Goal: Communication & Community: Answer question/provide support

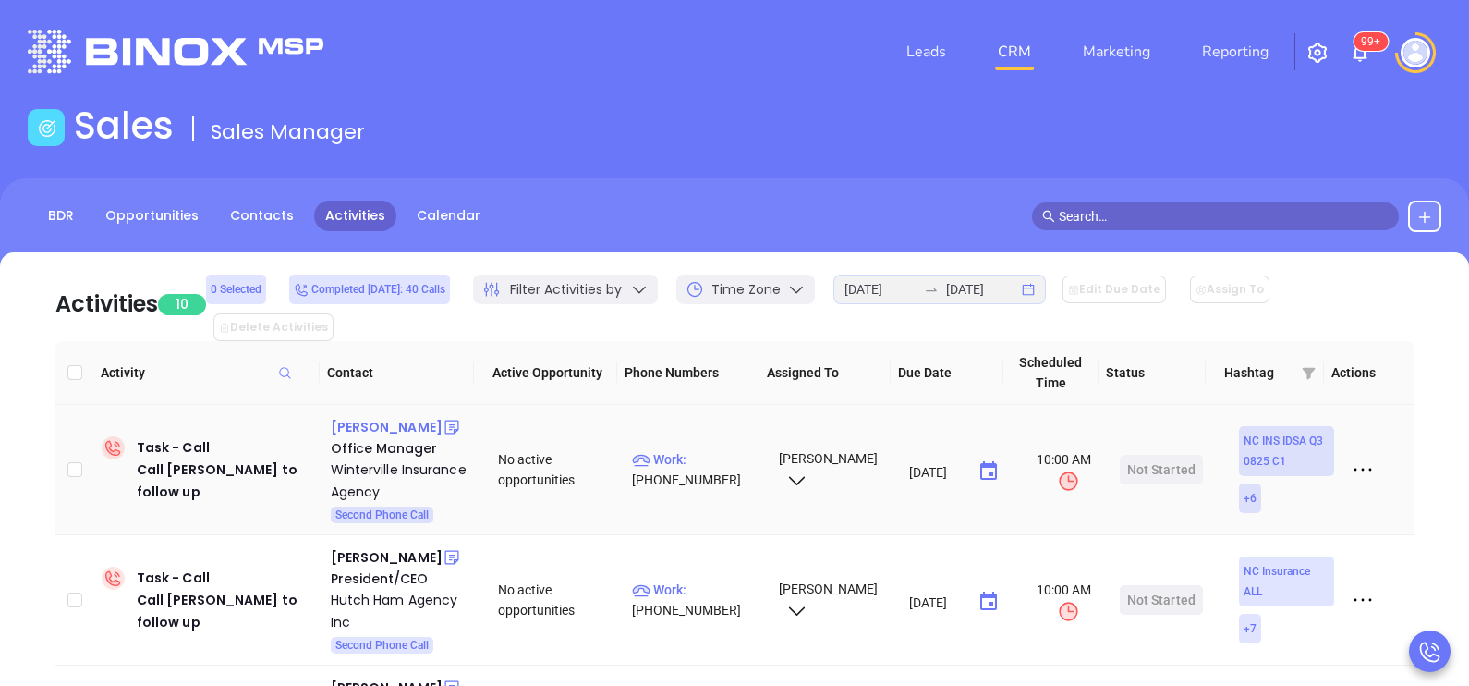
click at [390, 416] on div "[PERSON_NAME]" at bounding box center [387, 427] width 112 height 22
click at [709, 420] on td "Work : [PHONE_NUMBER]" at bounding box center [697, 470] width 145 height 130
click at [704, 449] on p "Work : [PHONE_NUMBER]" at bounding box center [697, 469] width 130 height 41
type input "[PHONE_NUMBER]"
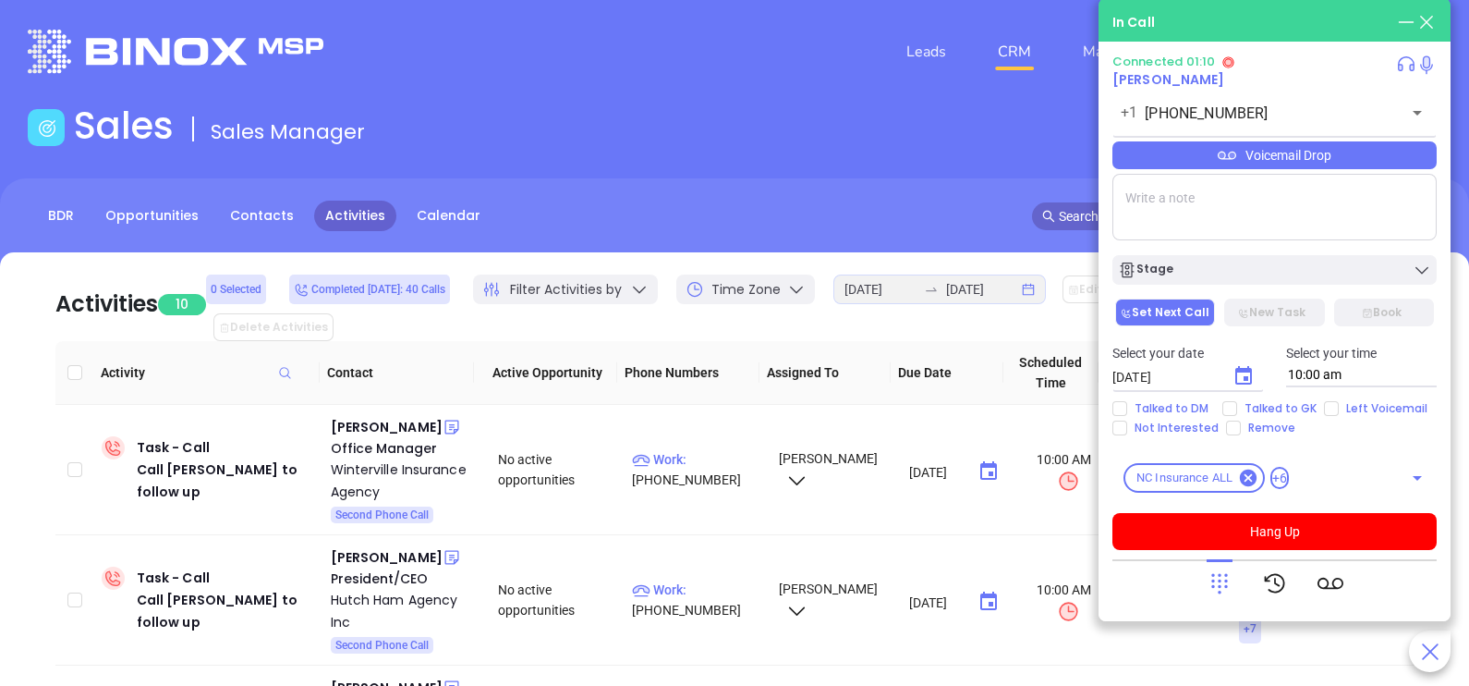
click at [1386, 175] on div "Connected 01:10 [PERSON_NAME] [PHONE_NUMBER] ​ Voicemail Drop Stage Set Next Ca…" at bounding box center [1274, 302] width 324 height 495
click at [1384, 164] on div "Voicemail Drop" at bounding box center [1274, 155] width 324 height 28
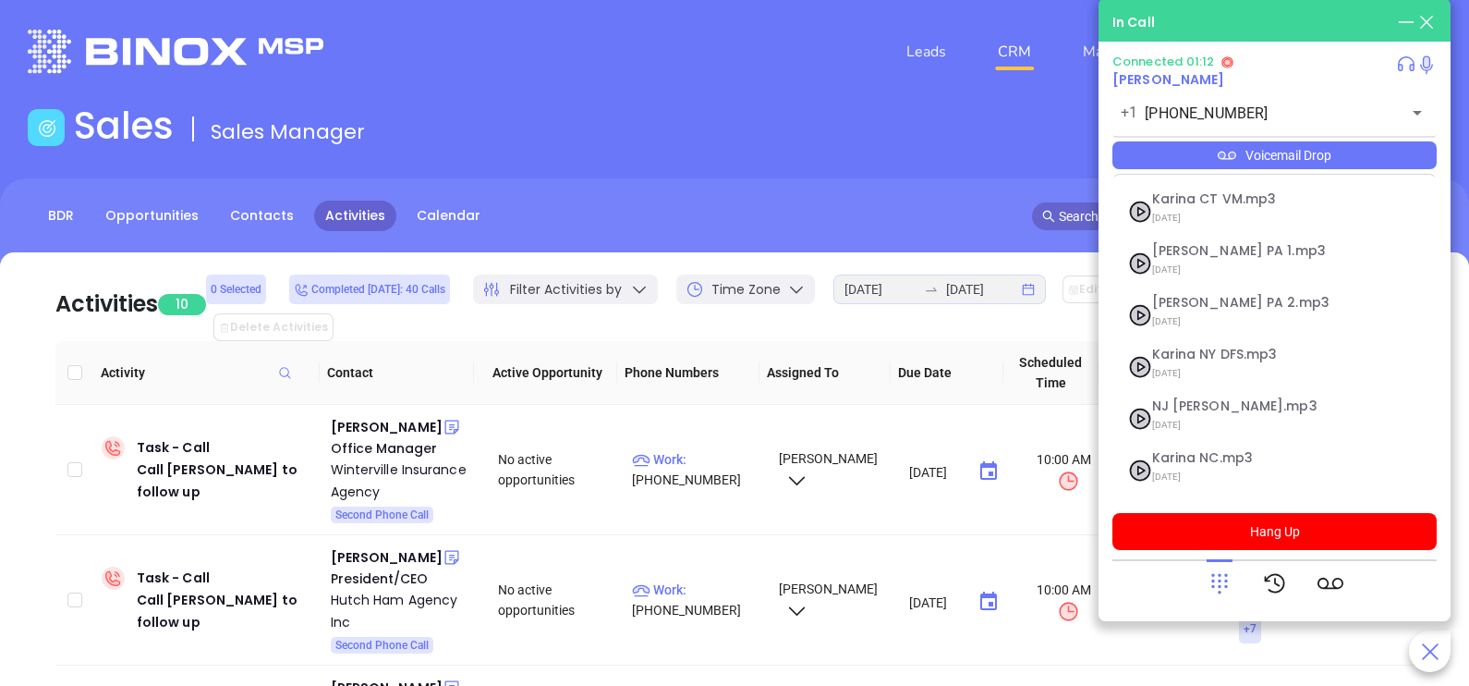
scroll to position [149, 0]
click at [1210, 422] on span "[DATE]" at bounding box center [1252, 429] width 200 height 24
checkbox input "true"
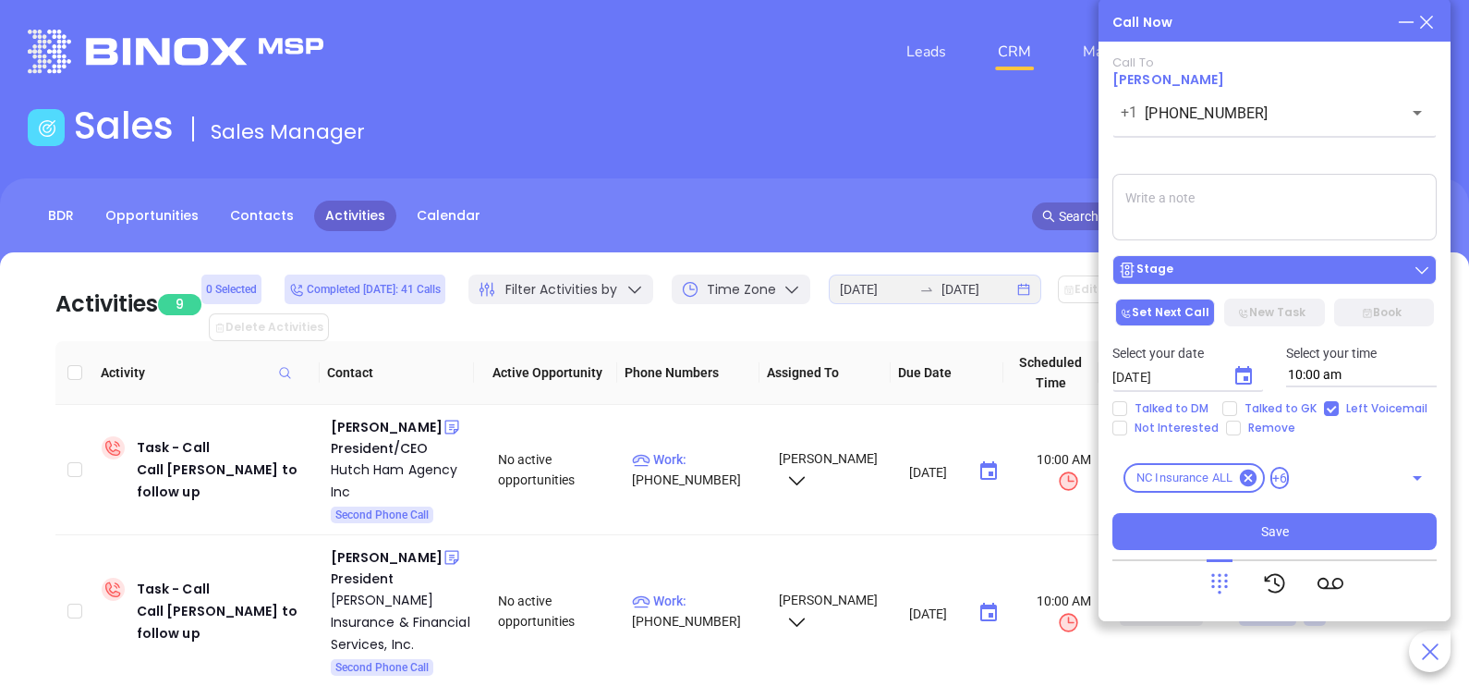
click at [1312, 273] on div "Stage" at bounding box center [1274, 270] width 313 height 18
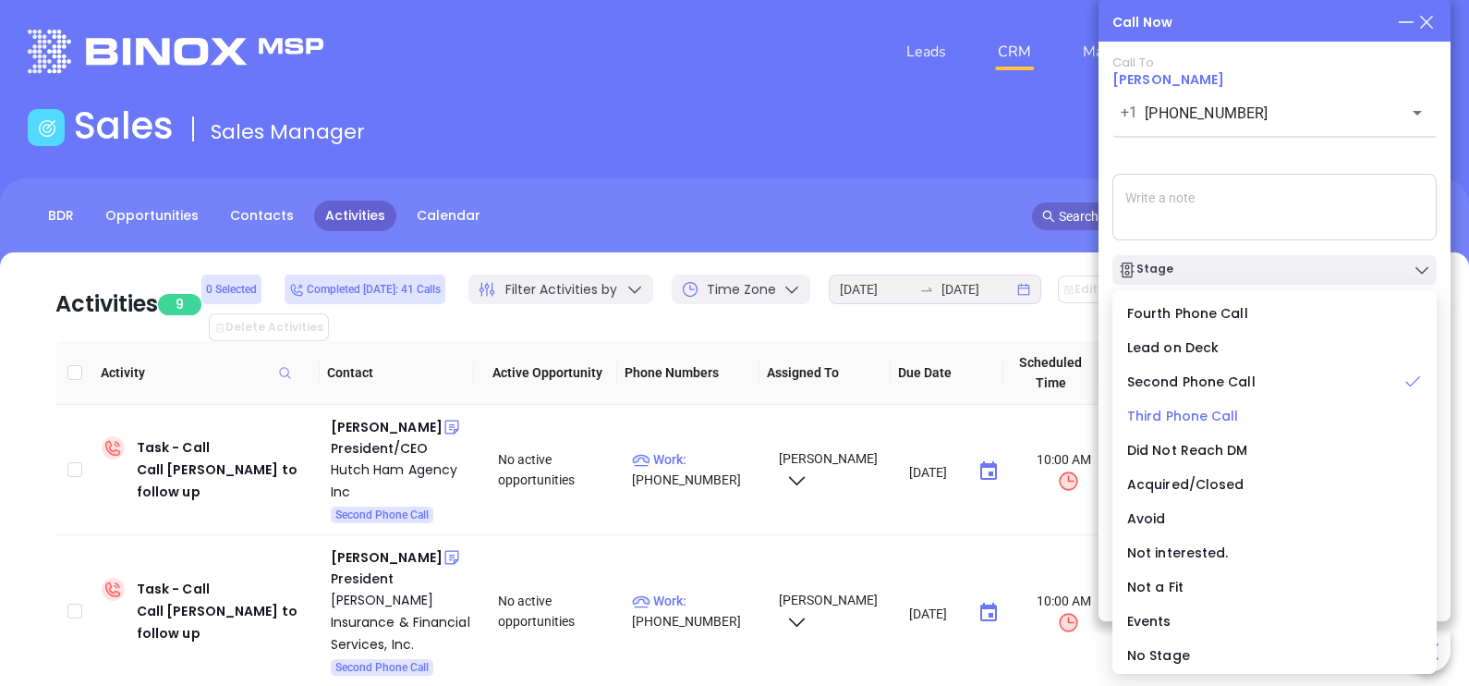
click at [1186, 422] on span "Third Phone Call" at bounding box center [1183, 416] width 112 height 18
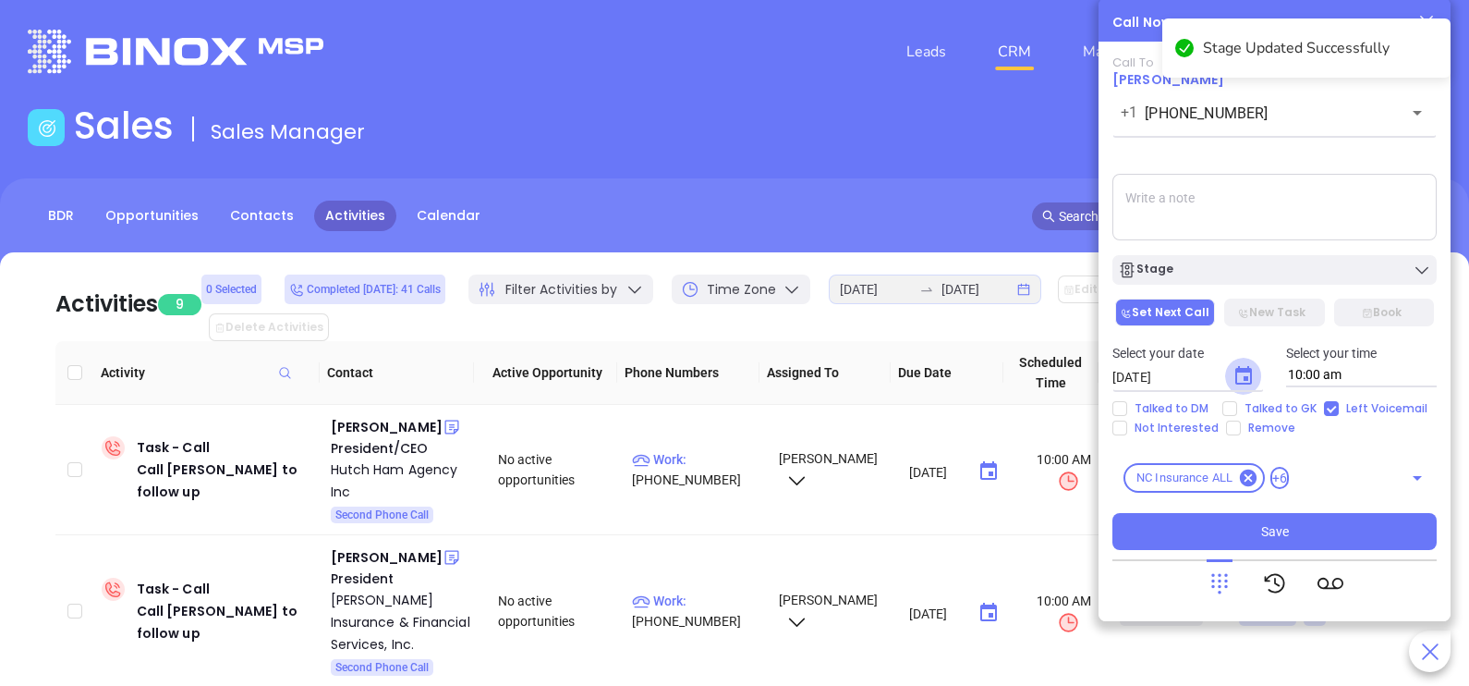
click at [1248, 374] on icon "Choose date, selected date is Sep 20, 2025" at bounding box center [1244, 376] width 22 height 22
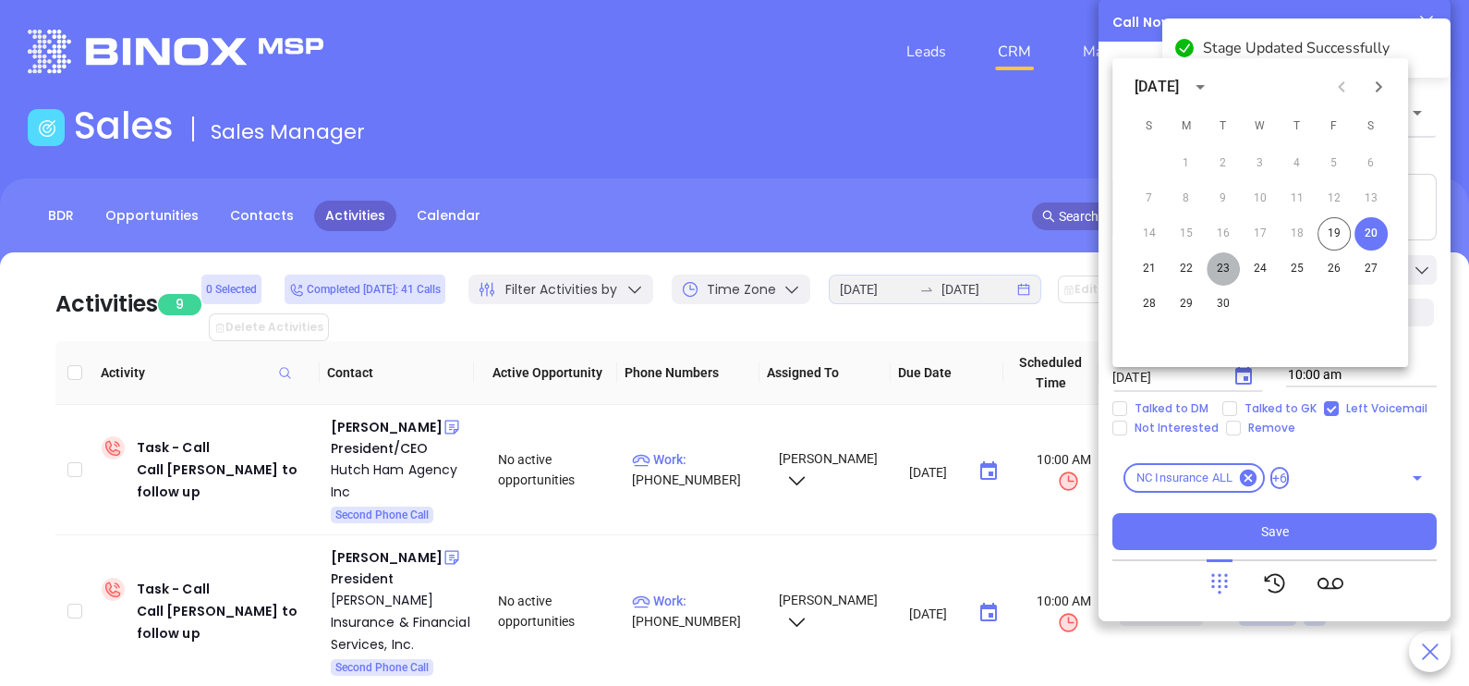
click at [1220, 269] on button "23" at bounding box center [1223, 268] width 33 height 33
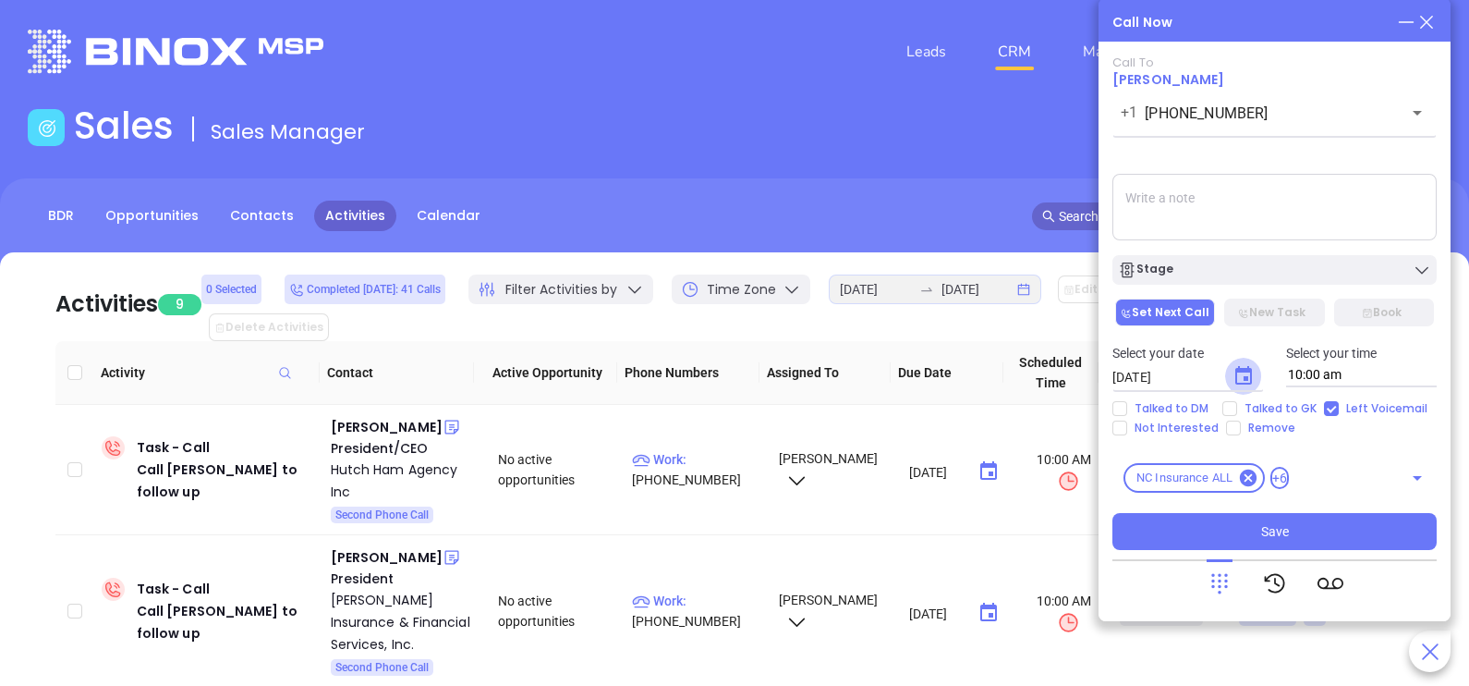
click at [1254, 370] on icon "Choose date, selected date is Sep 23, 2025" at bounding box center [1244, 376] width 22 height 22
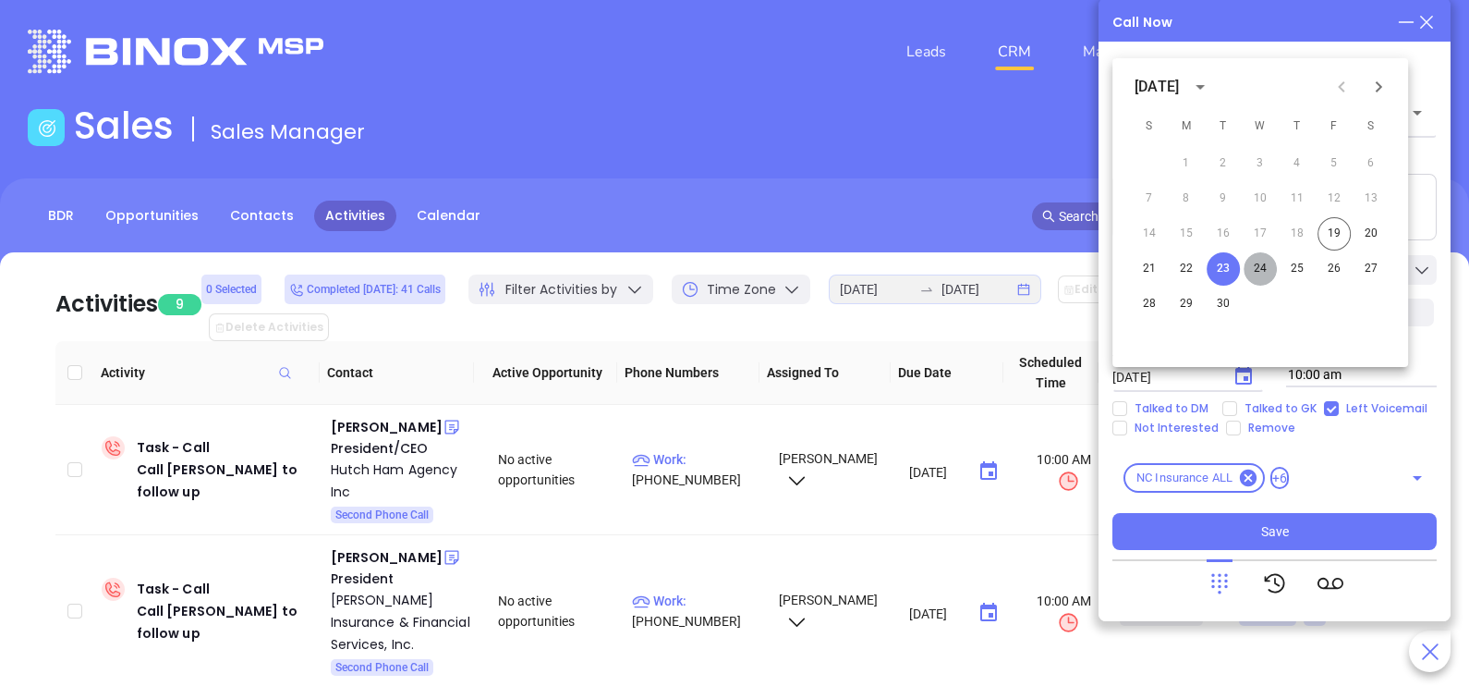
click at [1257, 274] on button "24" at bounding box center [1260, 268] width 33 height 33
type input "[DATE]"
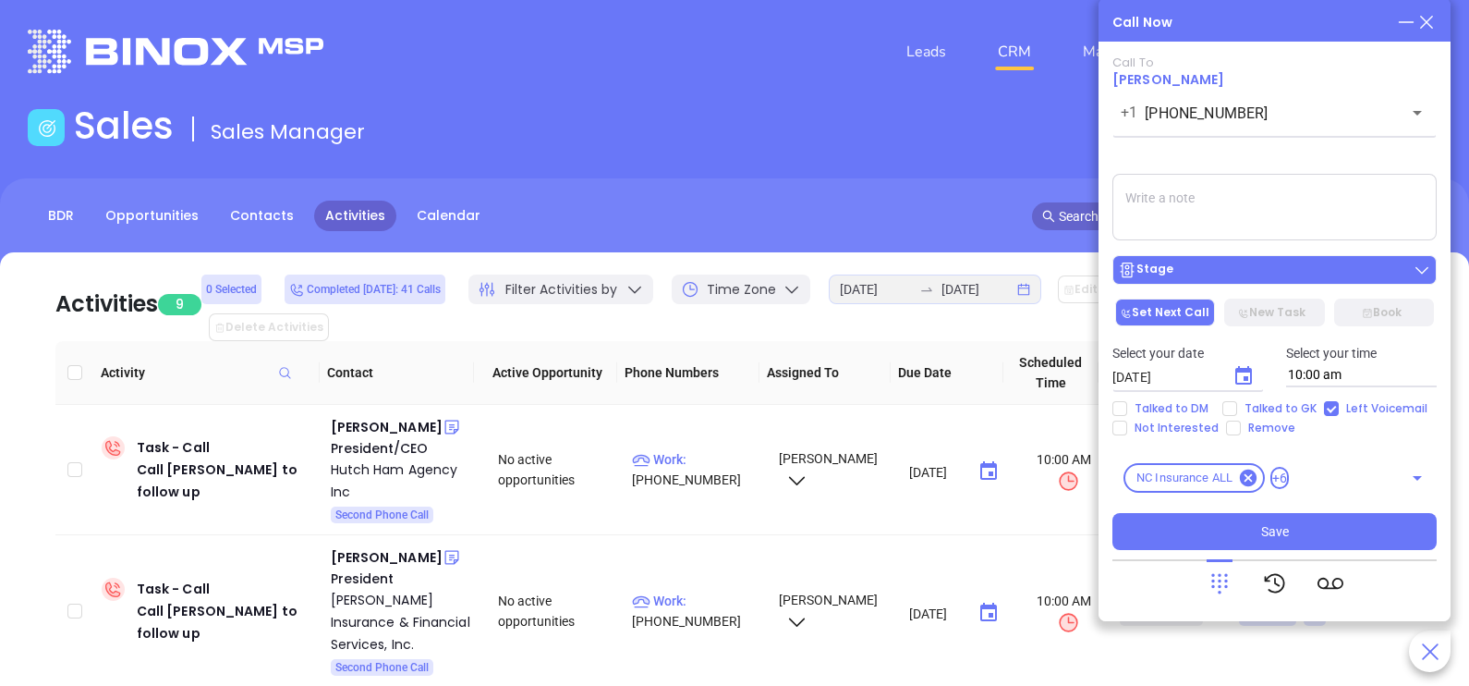
click at [1268, 276] on div "Stage" at bounding box center [1274, 270] width 313 height 18
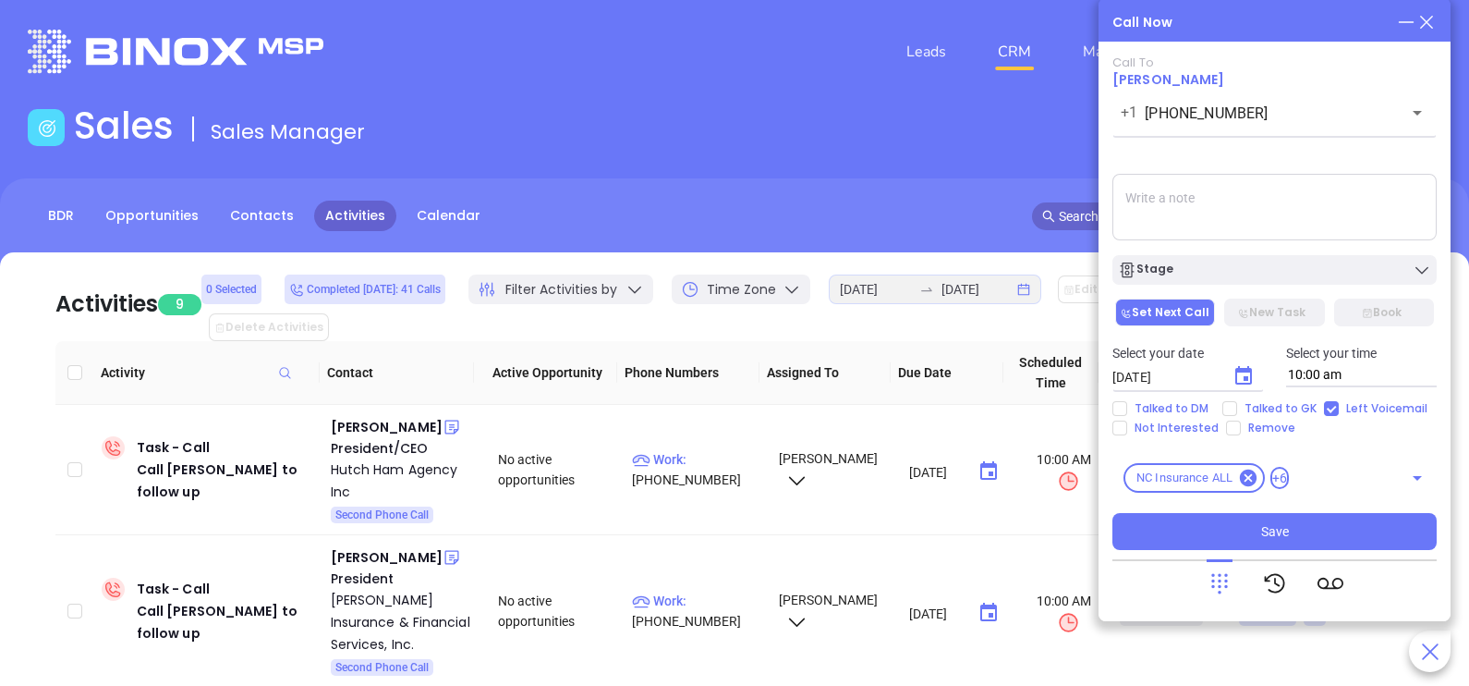
click at [1361, 200] on textarea at bounding box center [1274, 207] width 324 height 67
click at [1364, 185] on textarea at bounding box center [1274, 207] width 324 height 67
click at [1303, 408] on span "Talked to GK" at bounding box center [1280, 408] width 87 height 15
click at [1237, 408] on input "Talked to GK" at bounding box center [1229, 408] width 15 height 15
checkbox input "true"
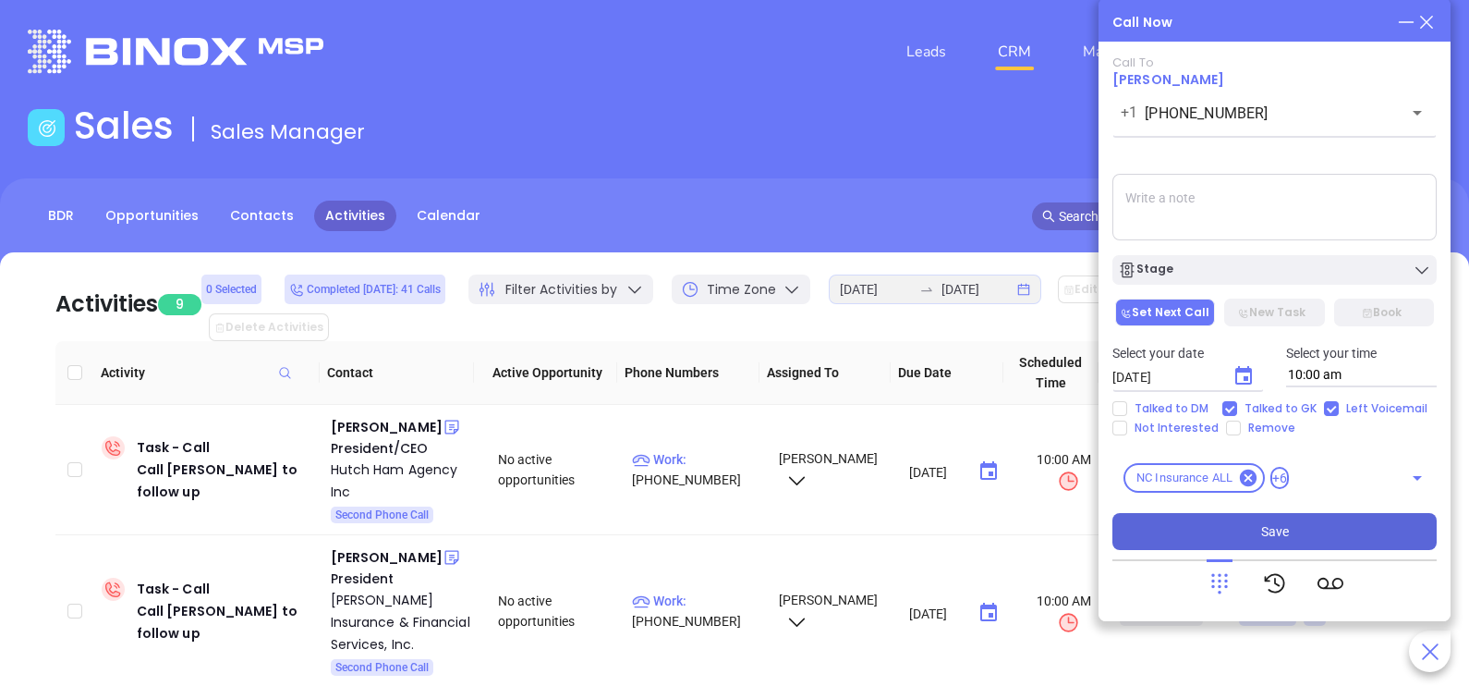
click at [1298, 522] on button "Save" at bounding box center [1274, 531] width 324 height 37
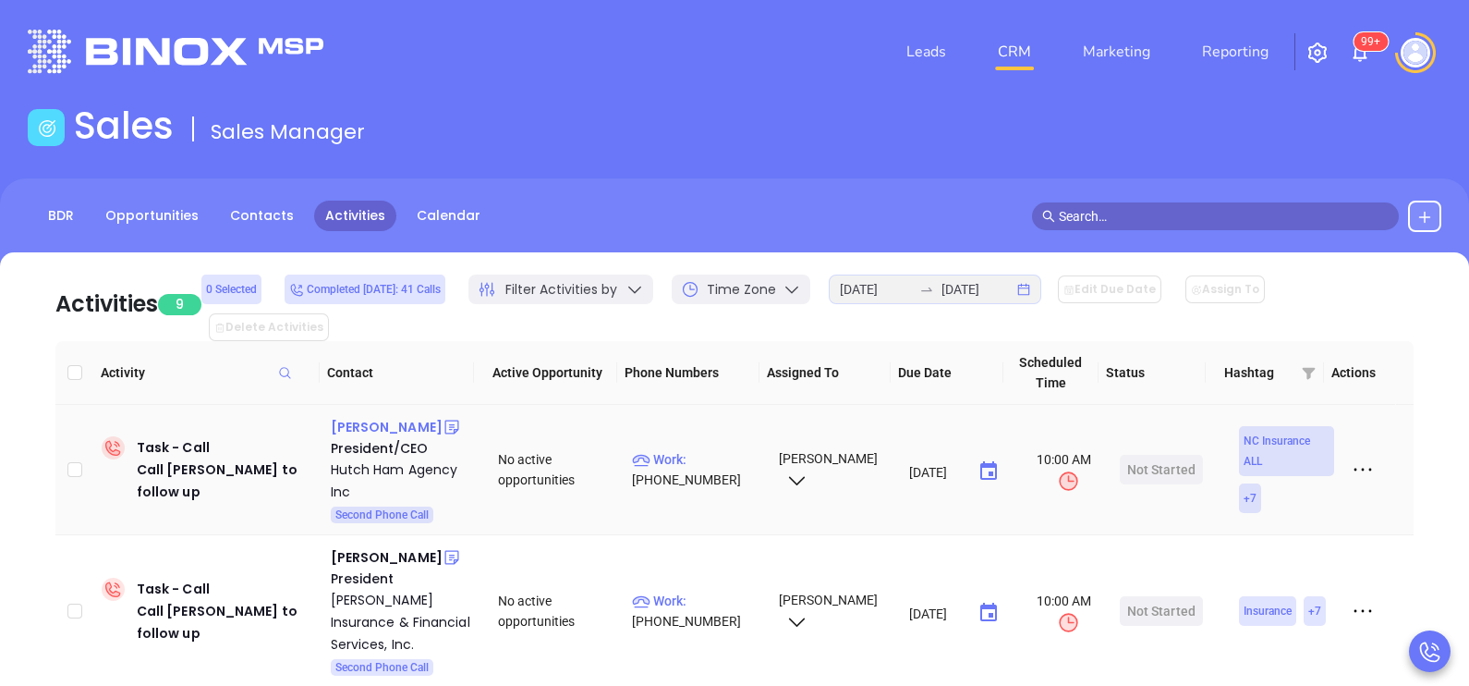
click at [340, 416] on div "[PERSON_NAME]" at bounding box center [387, 427] width 112 height 22
click at [693, 449] on p "Work : [PHONE_NUMBER]" at bounding box center [697, 469] width 130 height 41
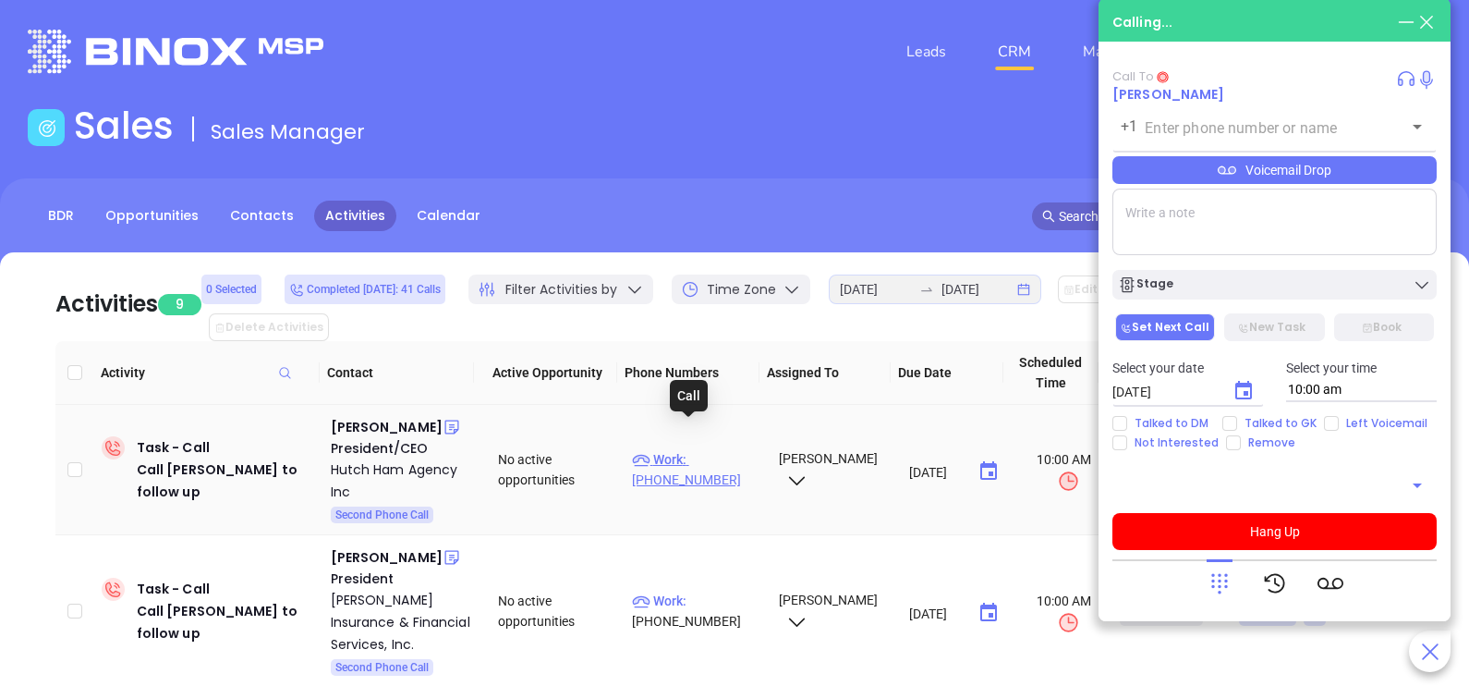
type input "[PHONE_NUMBER]"
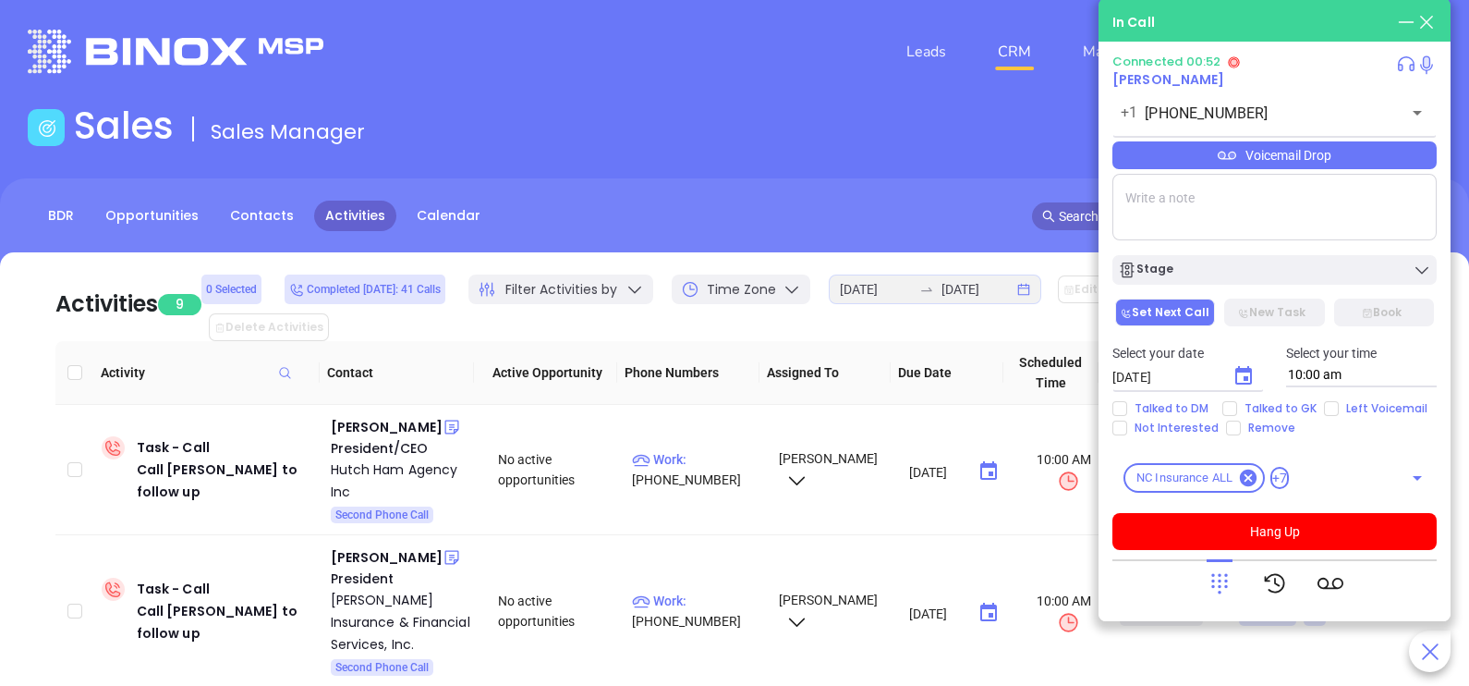
click at [1343, 156] on div "Voicemail Drop" at bounding box center [1274, 155] width 324 height 28
click at [1227, 573] on icon at bounding box center [1220, 583] width 26 height 26
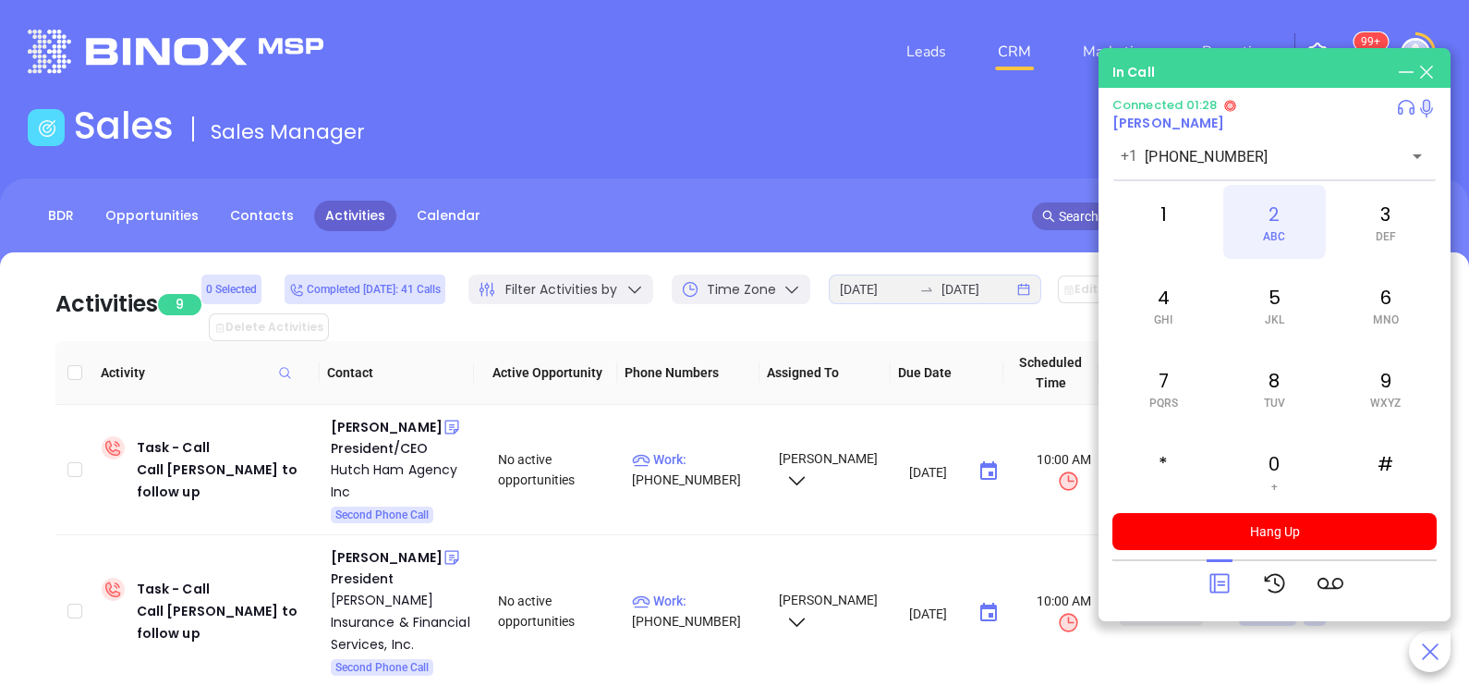
click at [1271, 249] on div "2 ABC" at bounding box center [1274, 222] width 102 height 74
click at [1224, 577] on icon at bounding box center [1220, 583] width 26 height 26
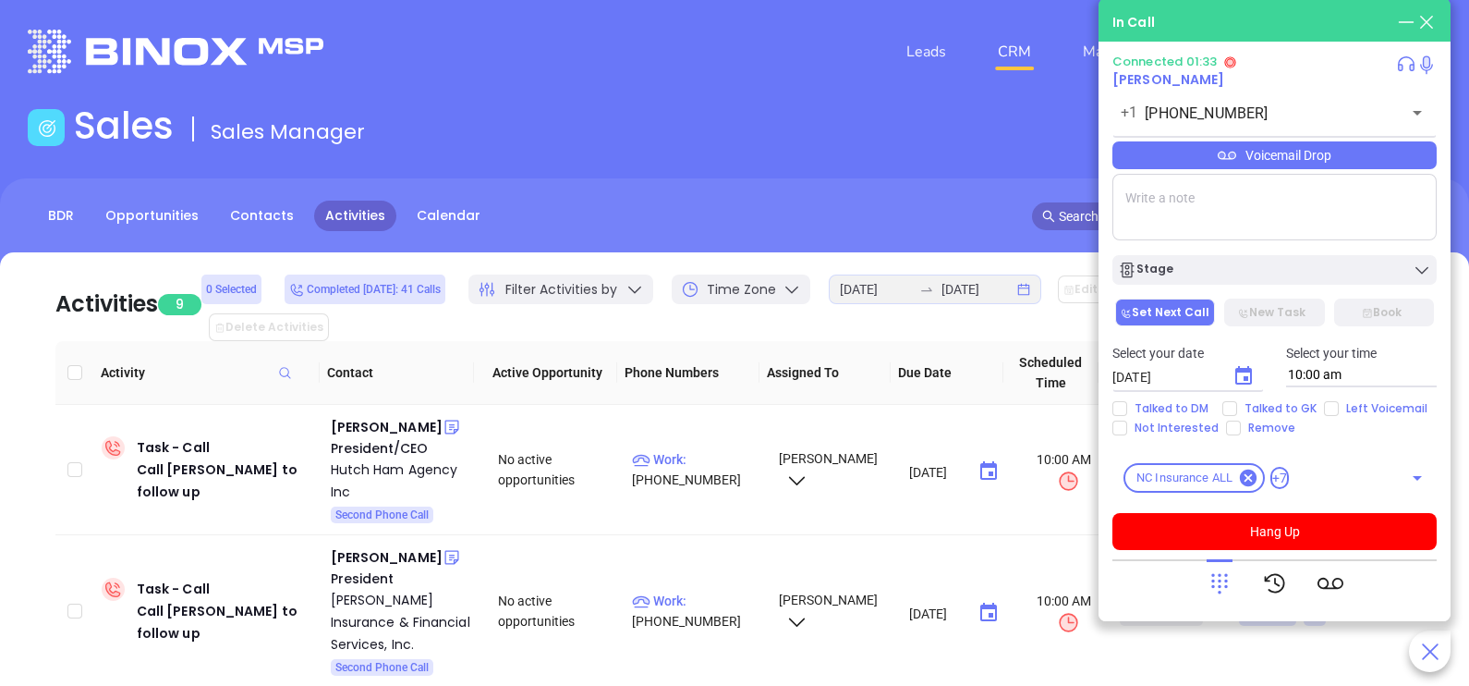
click at [1284, 147] on div "Voicemail Drop" at bounding box center [1274, 155] width 324 height 28
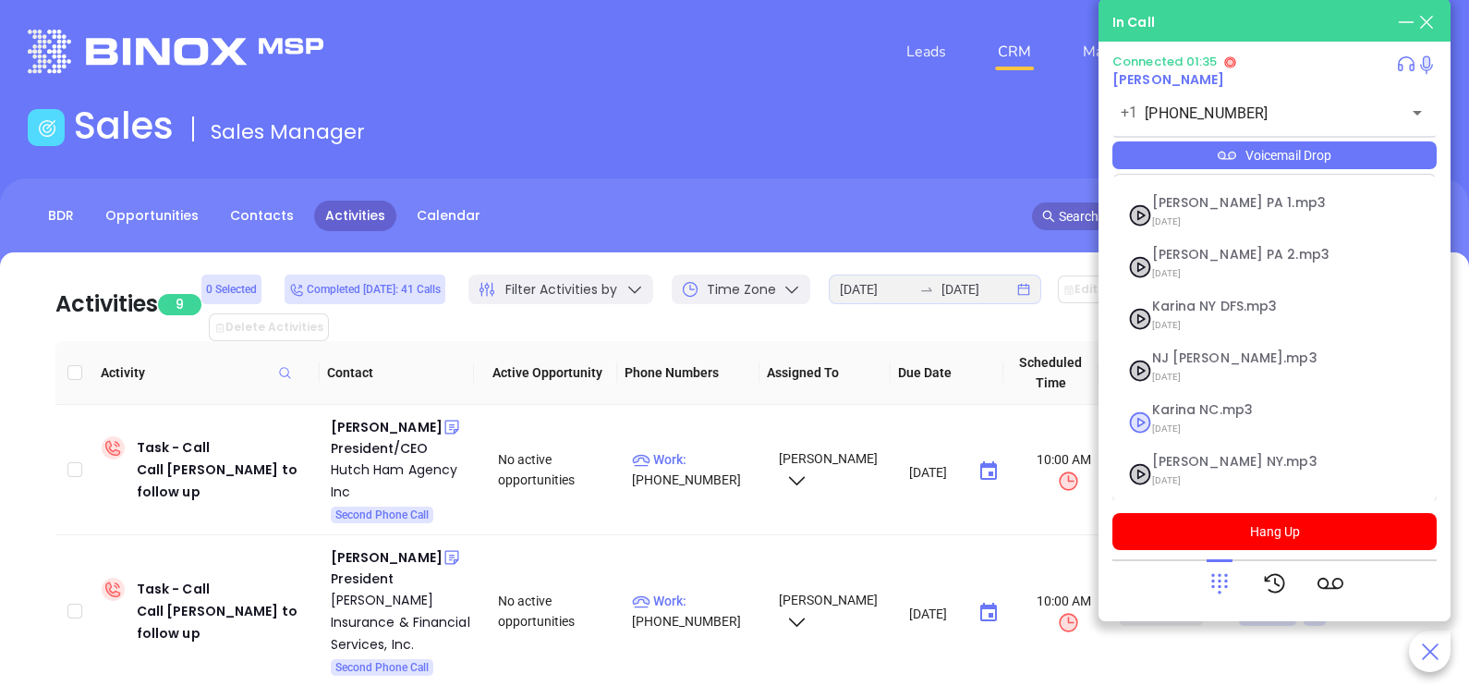
click at [1206, 411] on span "Karina NC.mp3" at bounding box center [1252, 410] width 200 height 14
checkbox input "true"
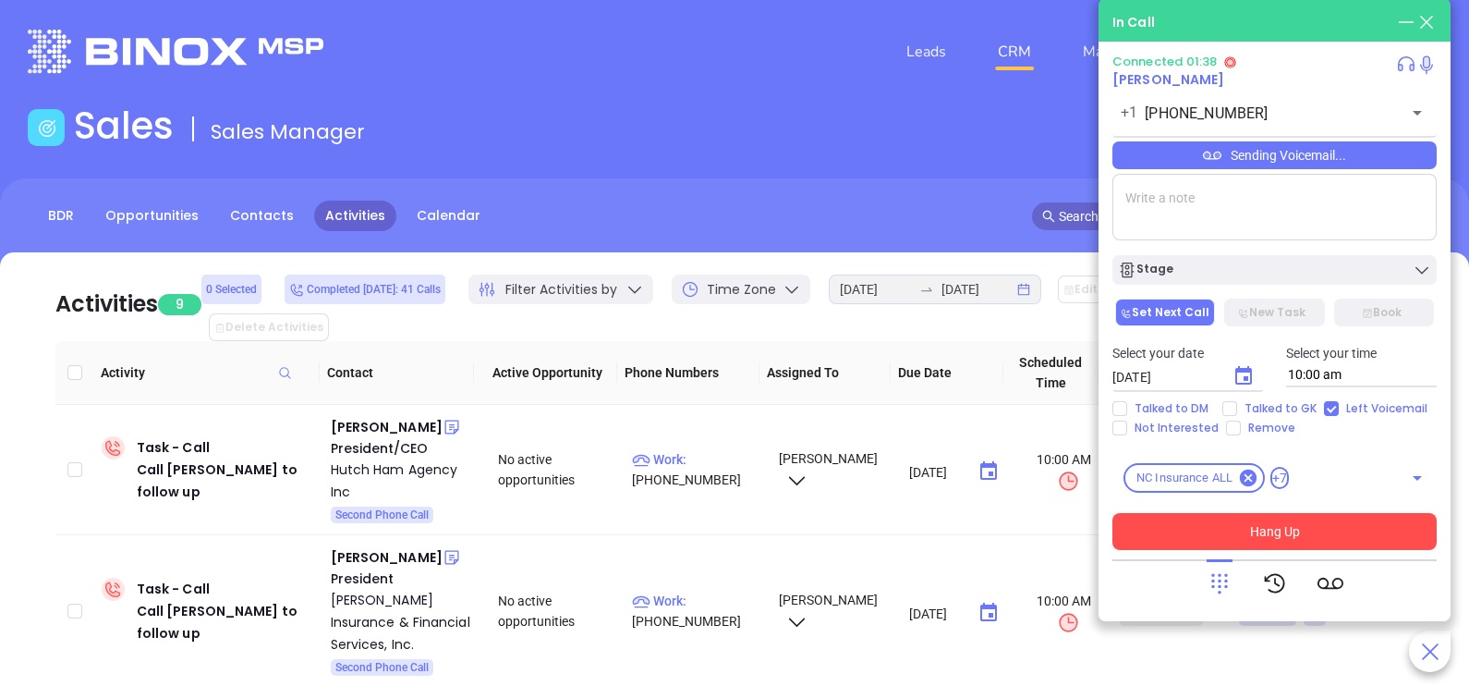
click at [1226, 530] on button "Hang Up" at bounding box center [1274, 531] width 324 height 37
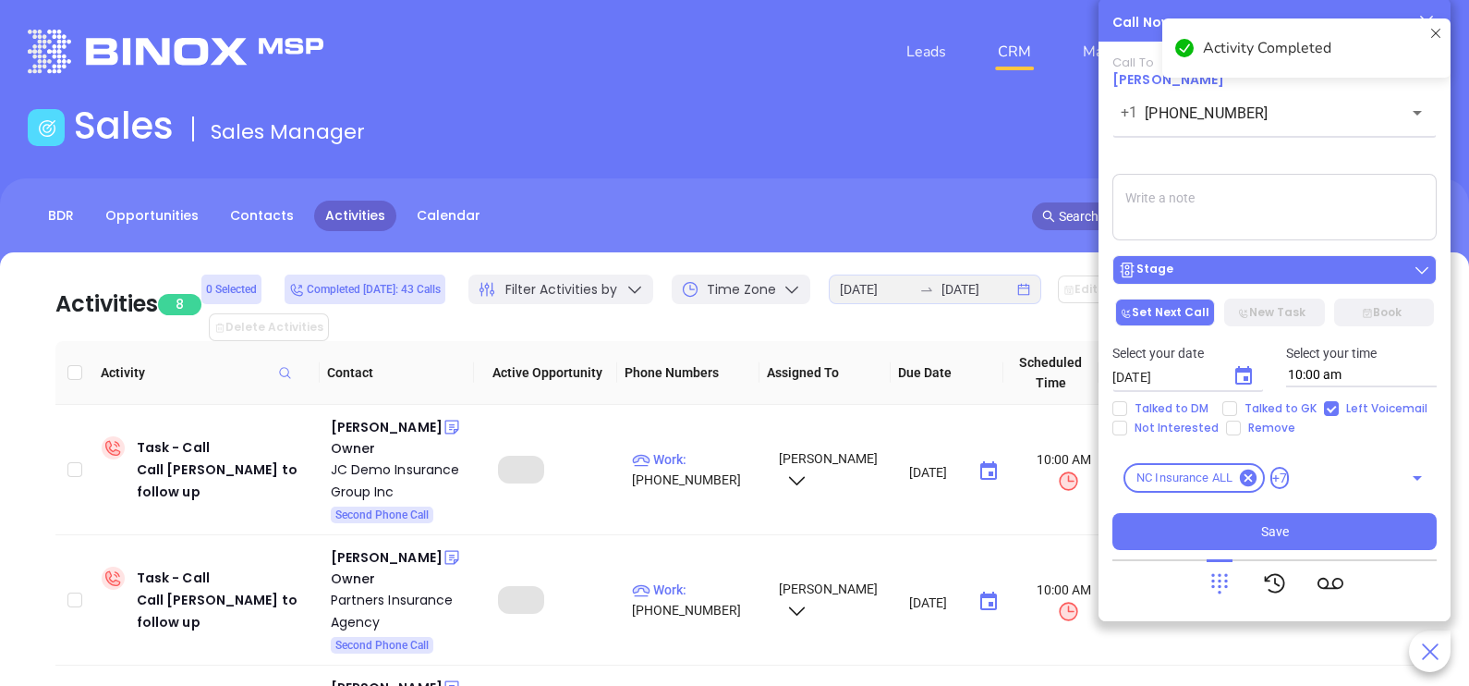
click at [1312, 268] on div "Stage" at bounding box center [1274, 270] width 313 height 18
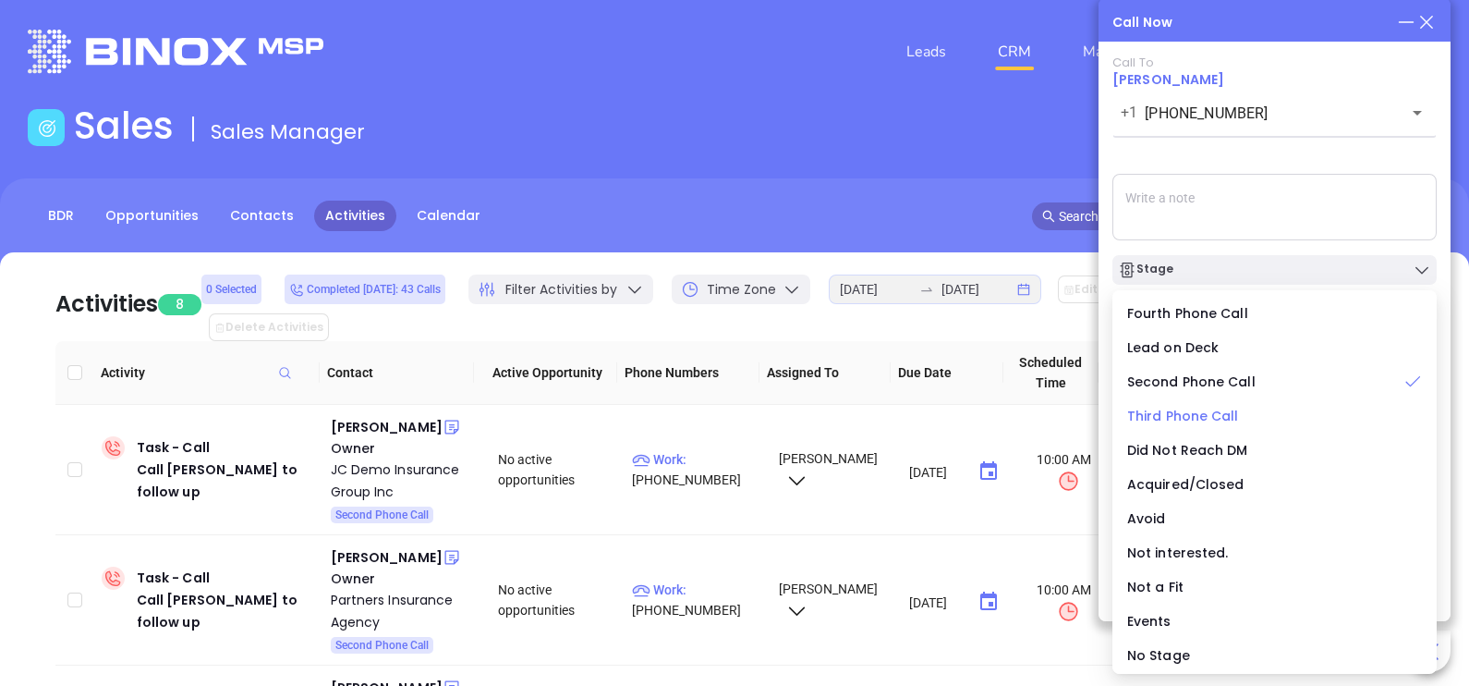
click at [1194, 413] on span "Third Phone Call" at bounding box center [1183, 416] width 112 height 18
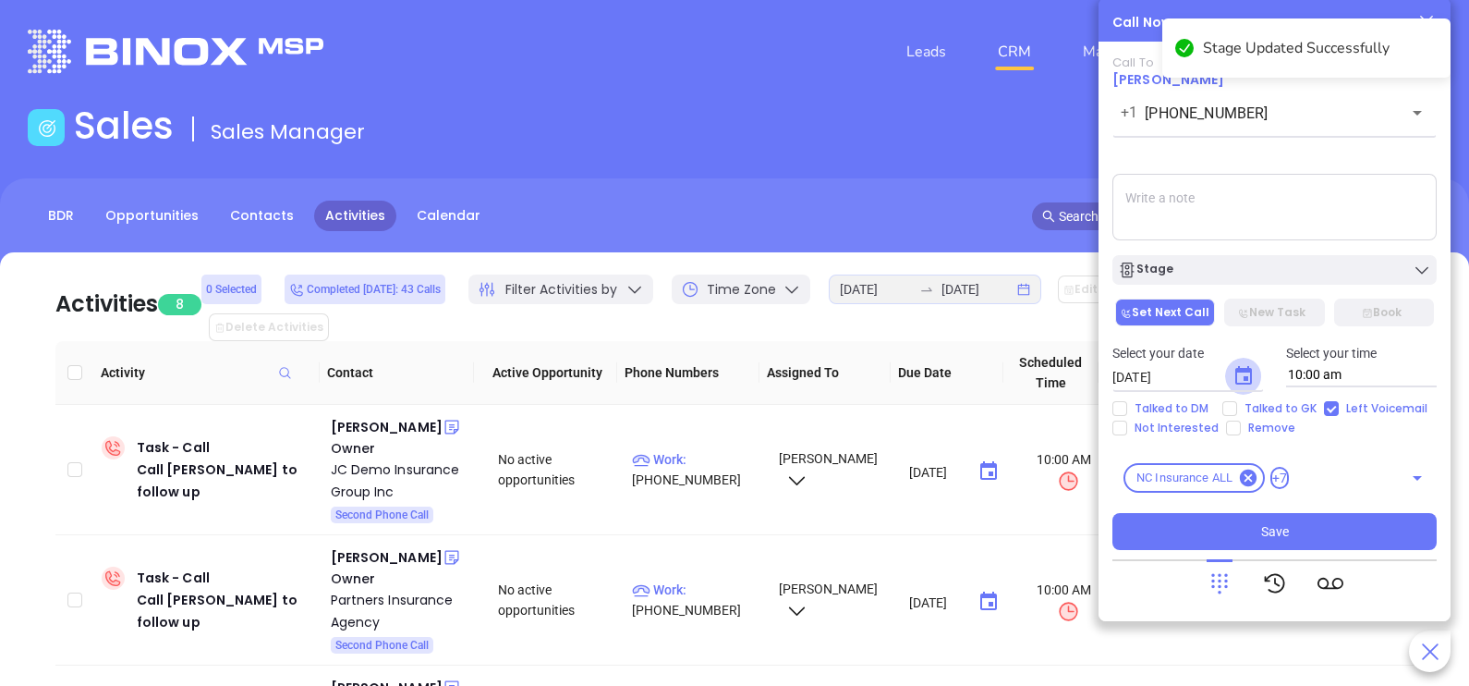
click at [1244, 388] on button "Choose date, selected date is Sep 20, 2025" at bounding box center [1243, 376] width 37 height 37
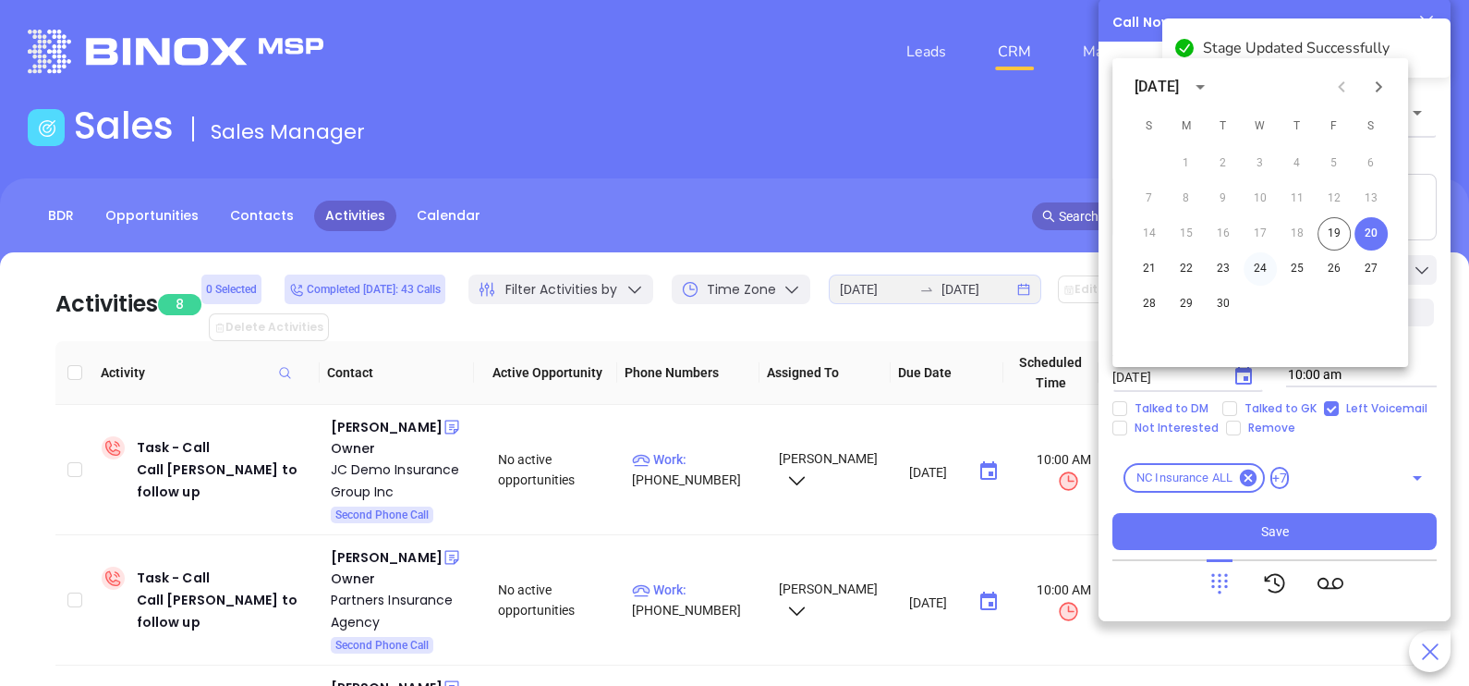
click at [1250, 269] on button "24" at bounding box center [1260, 268] width 33 height 33
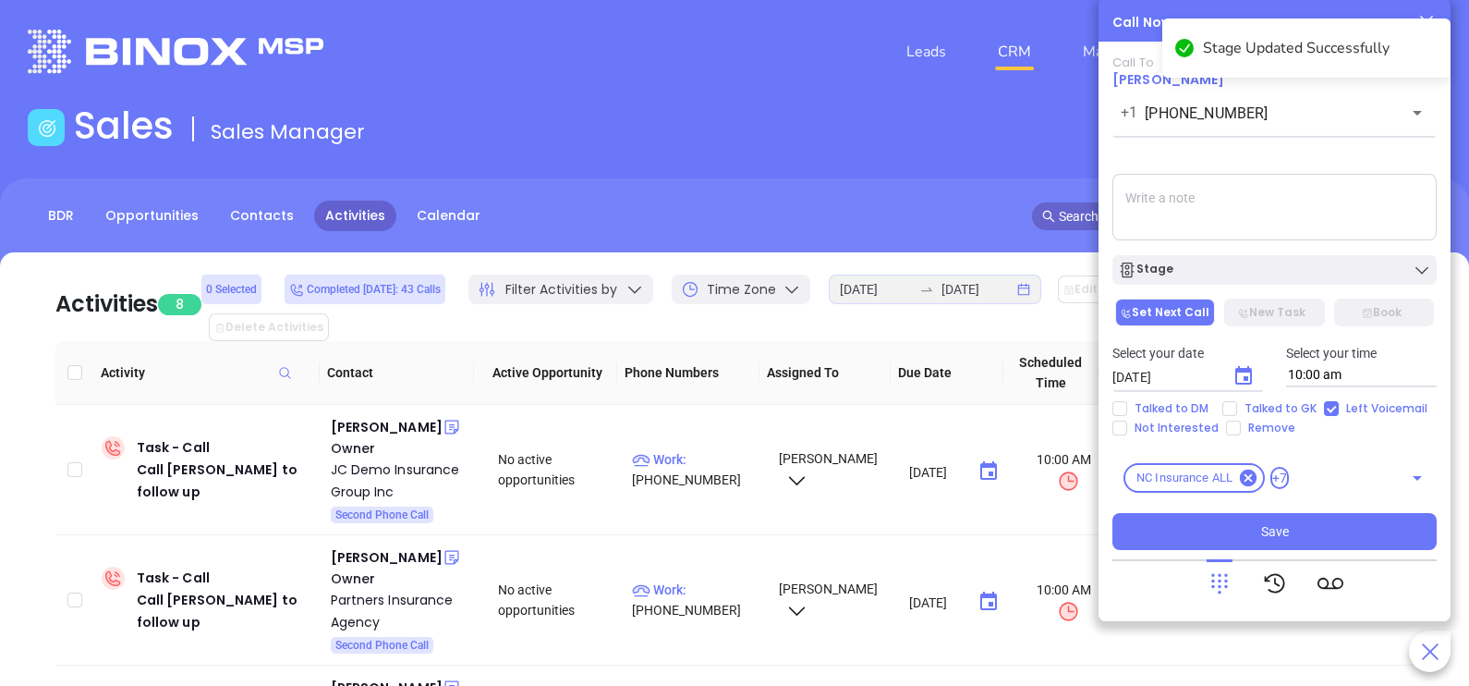
type input "[DATE]"
click at [1261, 401] on span "Talked to GK" at bounding box center [1280, 408] width 87 height 15
click at [1237, 401] on input "Talked to GK" at bounding box center [1229, 408] width 15 height 15
checkbox input "true"
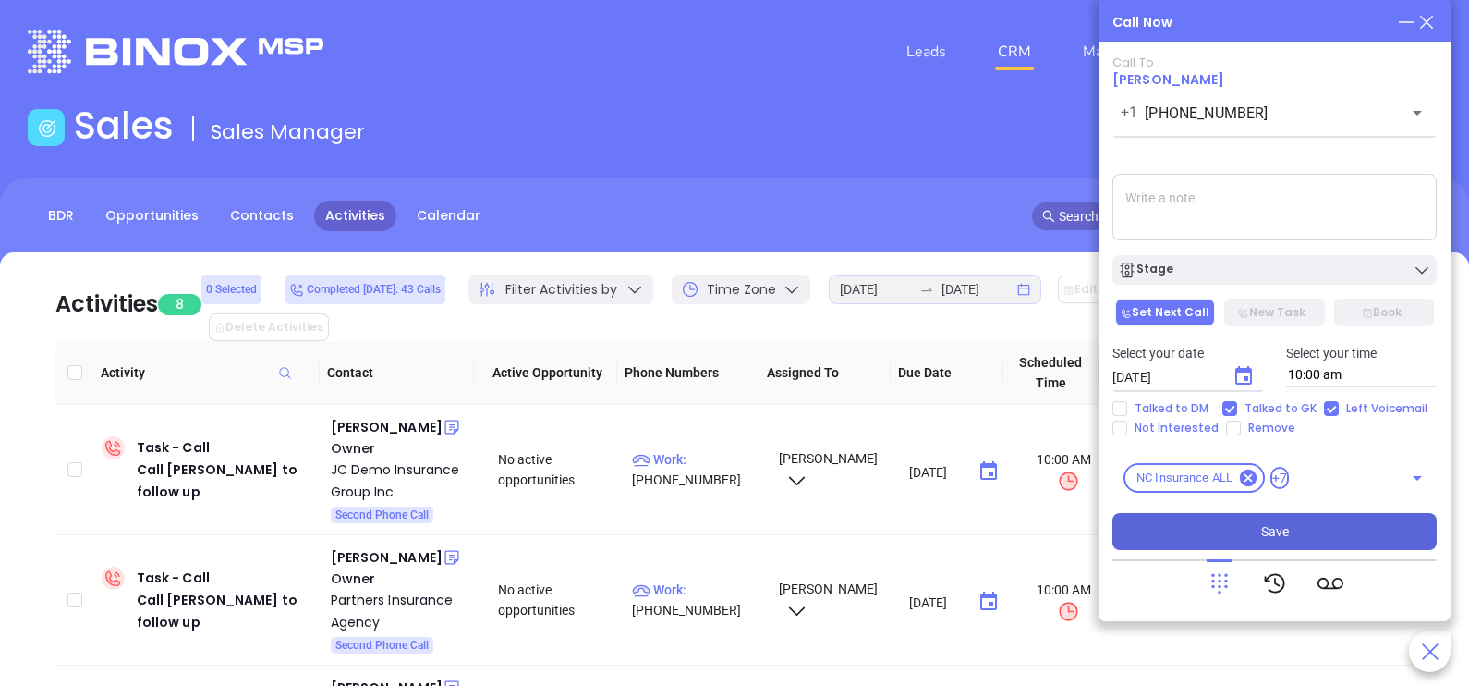
click at [1268, 536] on span "Save" at bounding box center [1275, 531] width 28 height 20
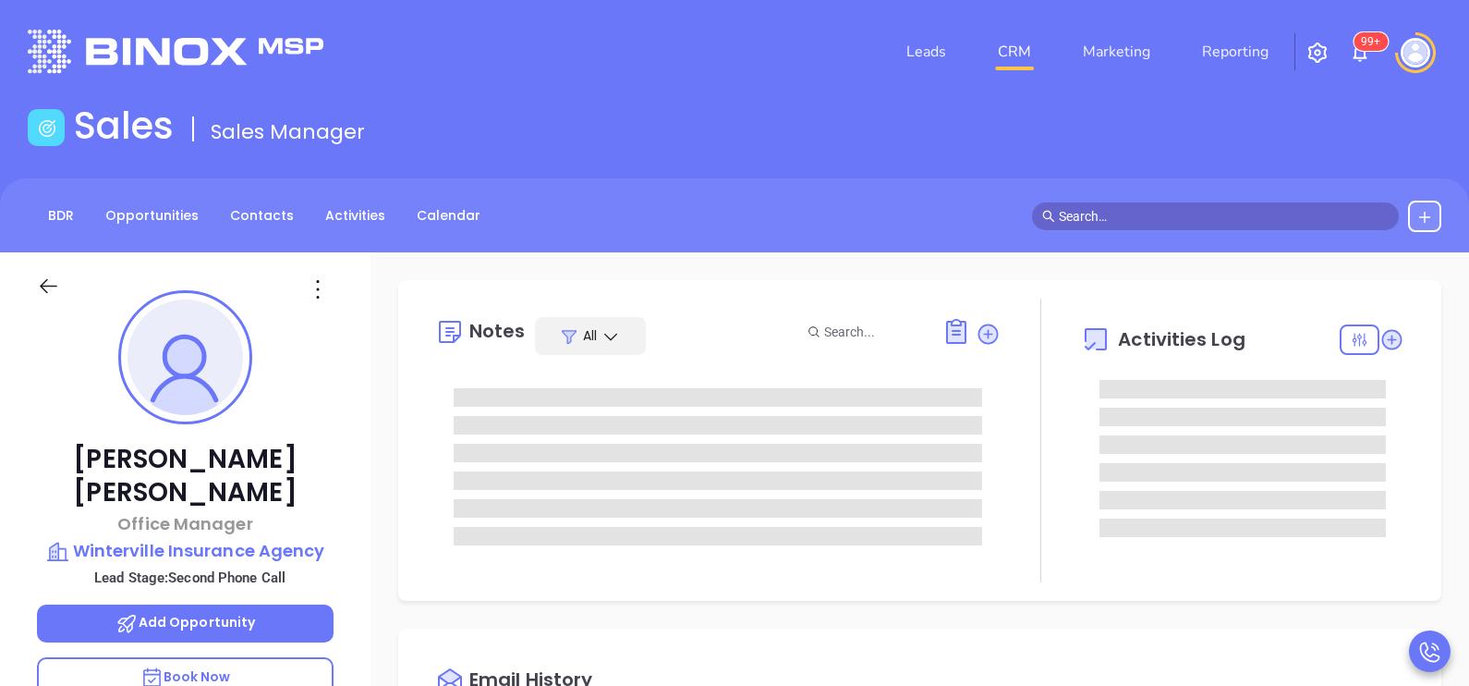
type input "[PERSON_NAME]"
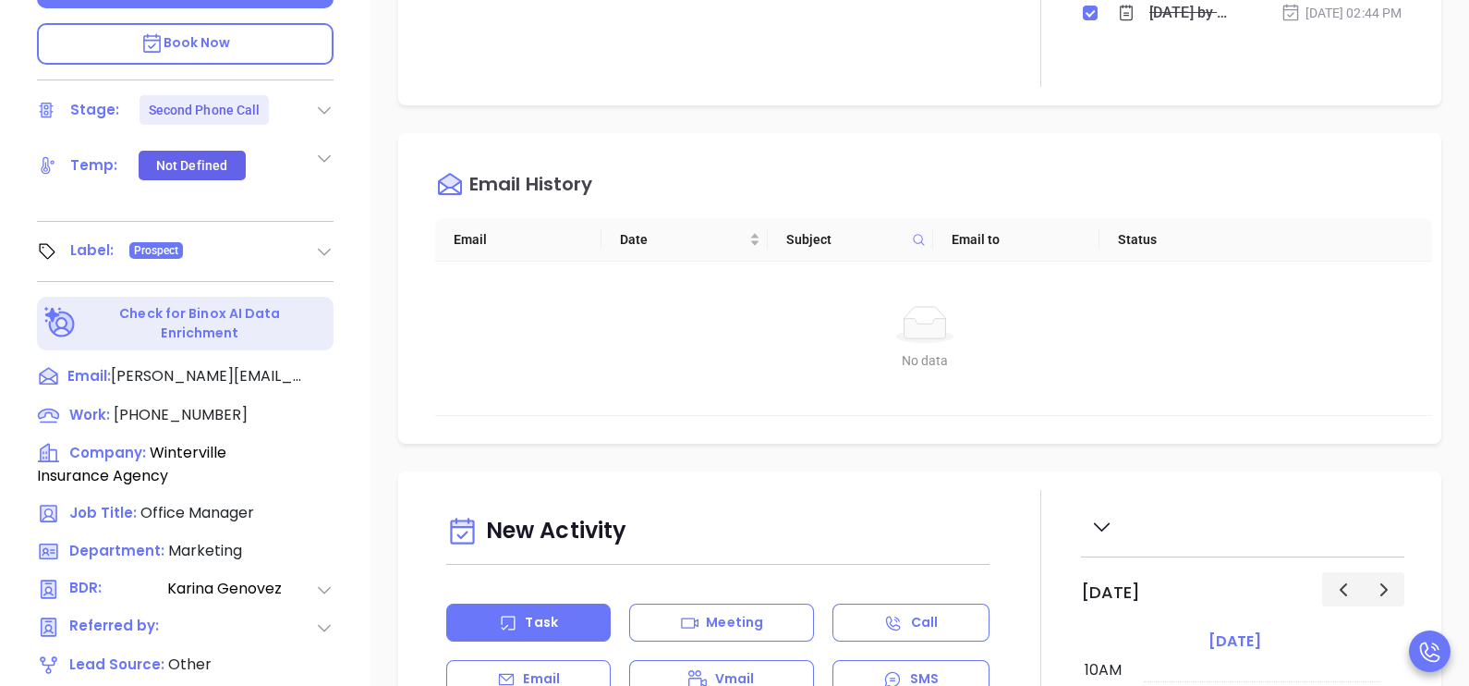
scroll to position [859, 0]
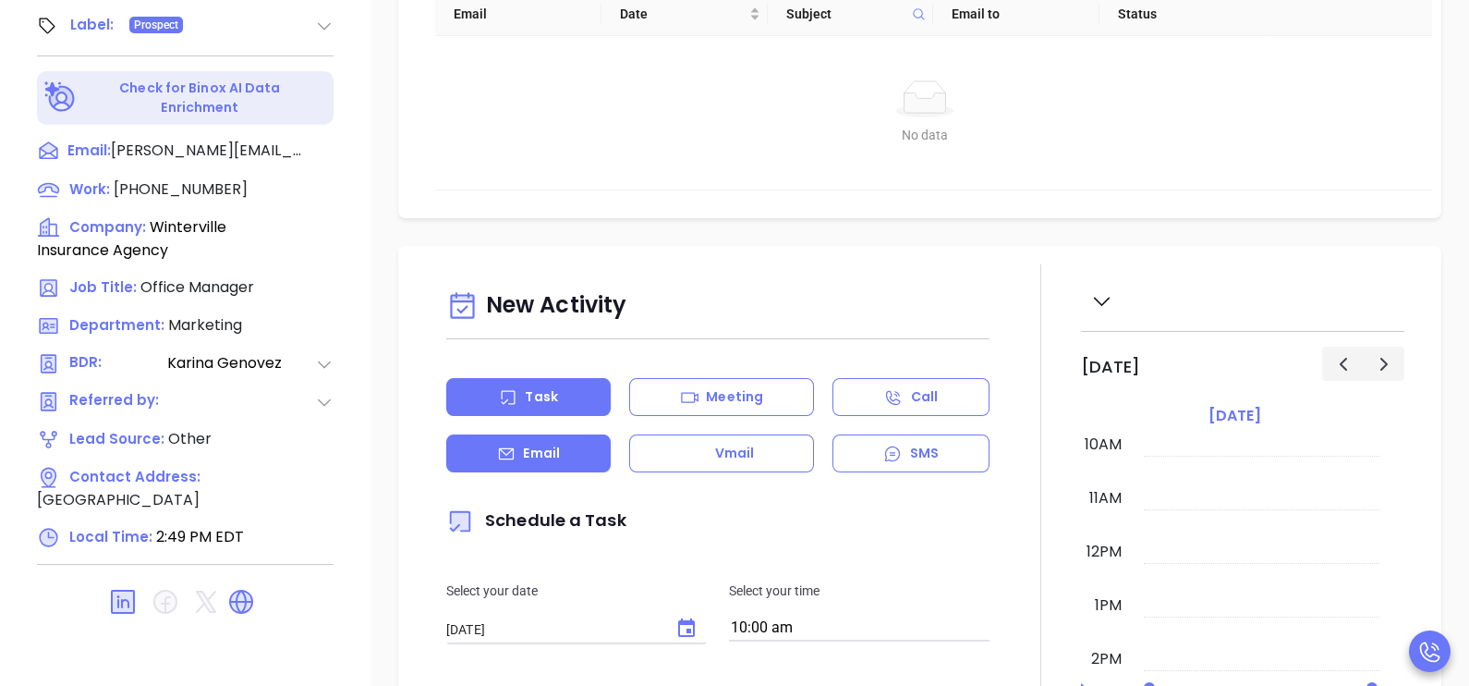
click at [567, 472] on div "Email" at bounding box center [528, 453] width 164 height 38
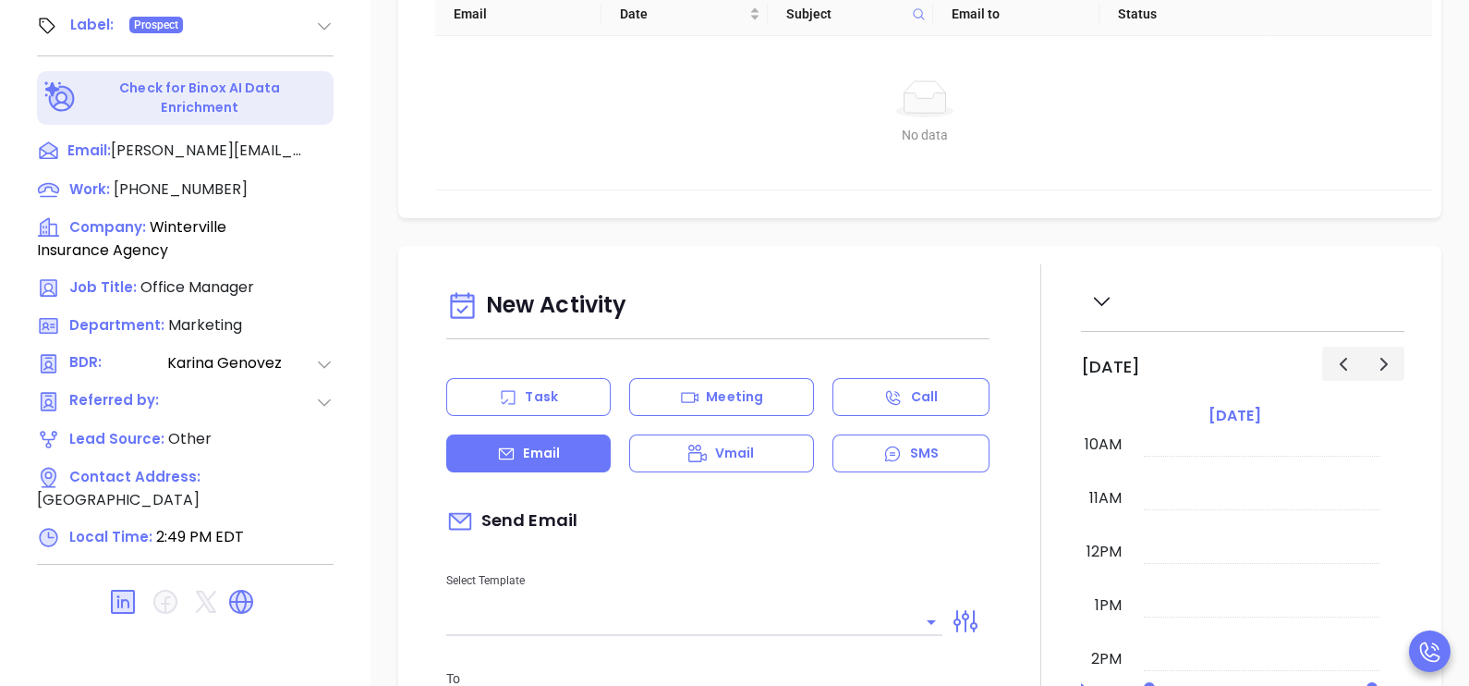
type input "[PERSON_NAME]"
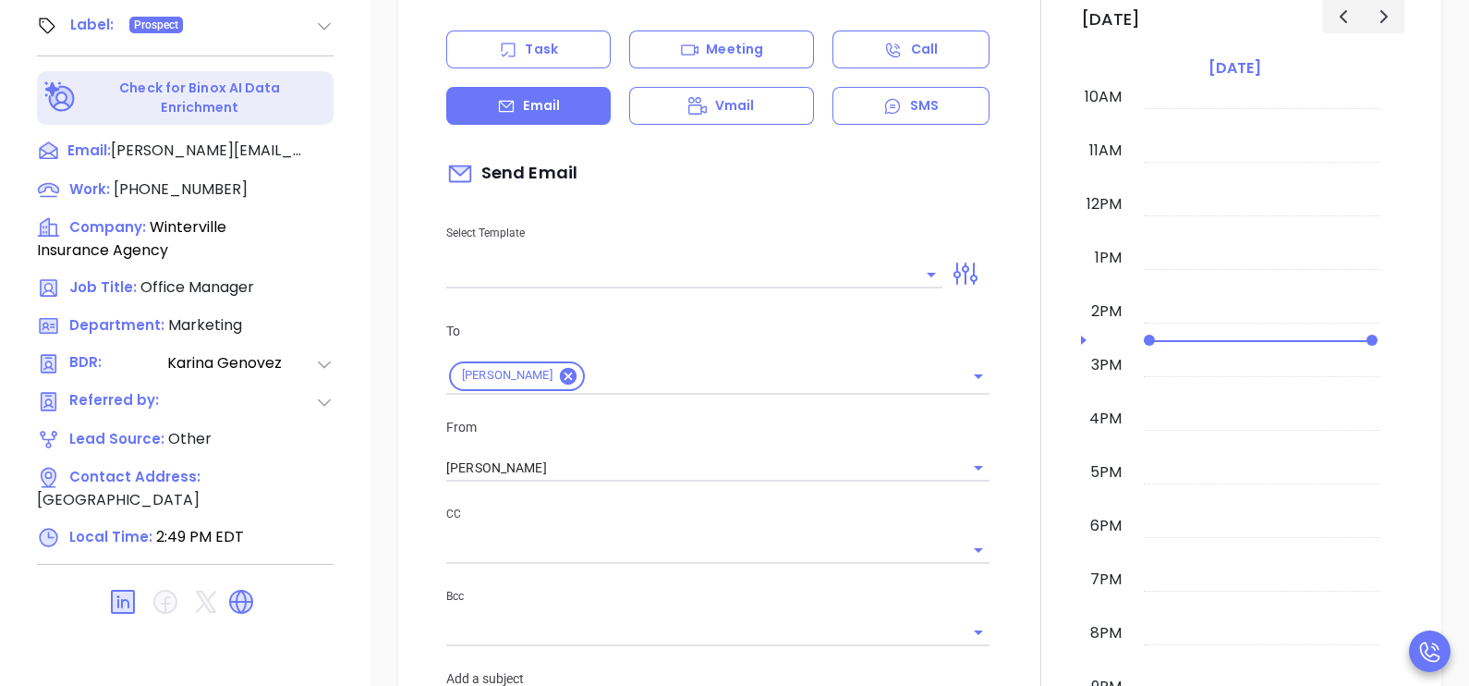
scroll to position [415, 0]
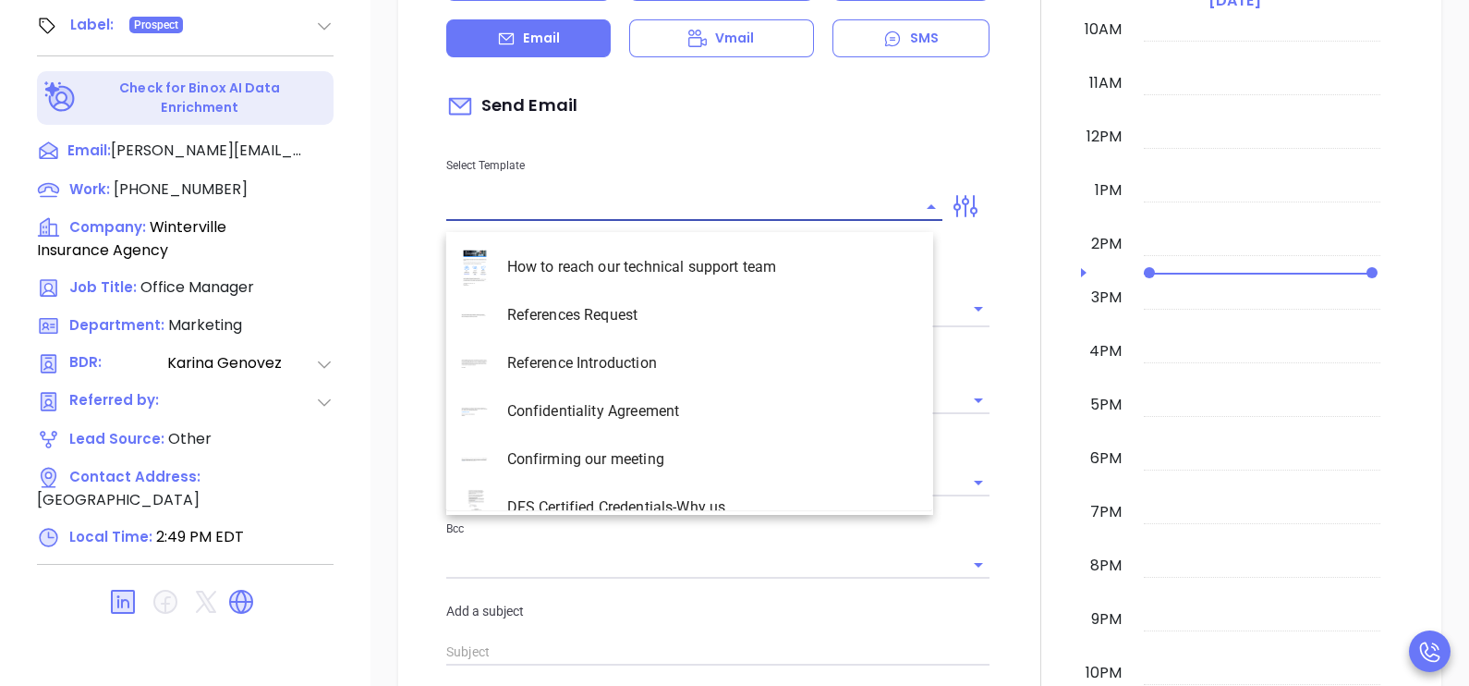
click at [777, 220] on input "text" at bounding box center [680, 206] width 468 height 27
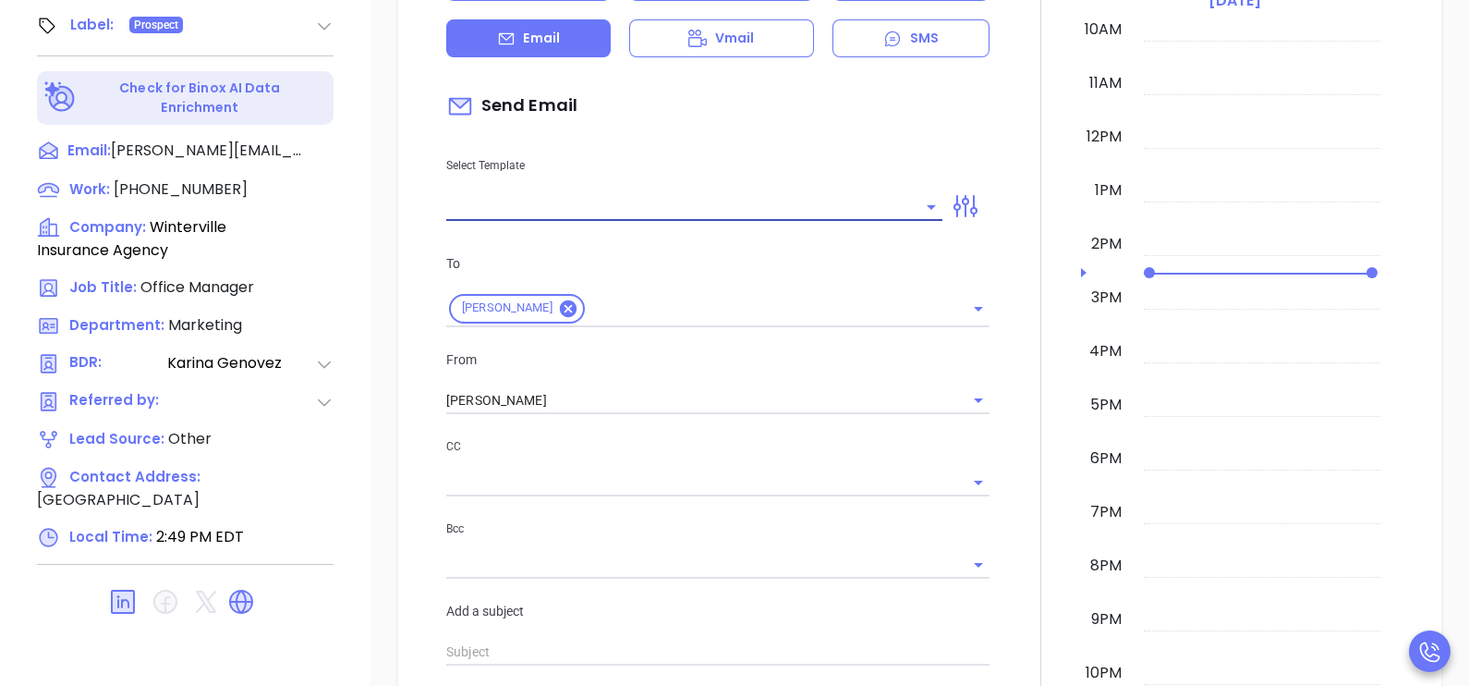
click at [777, 220] on input "text" at bounding box center [680, 206] width 468 height 27
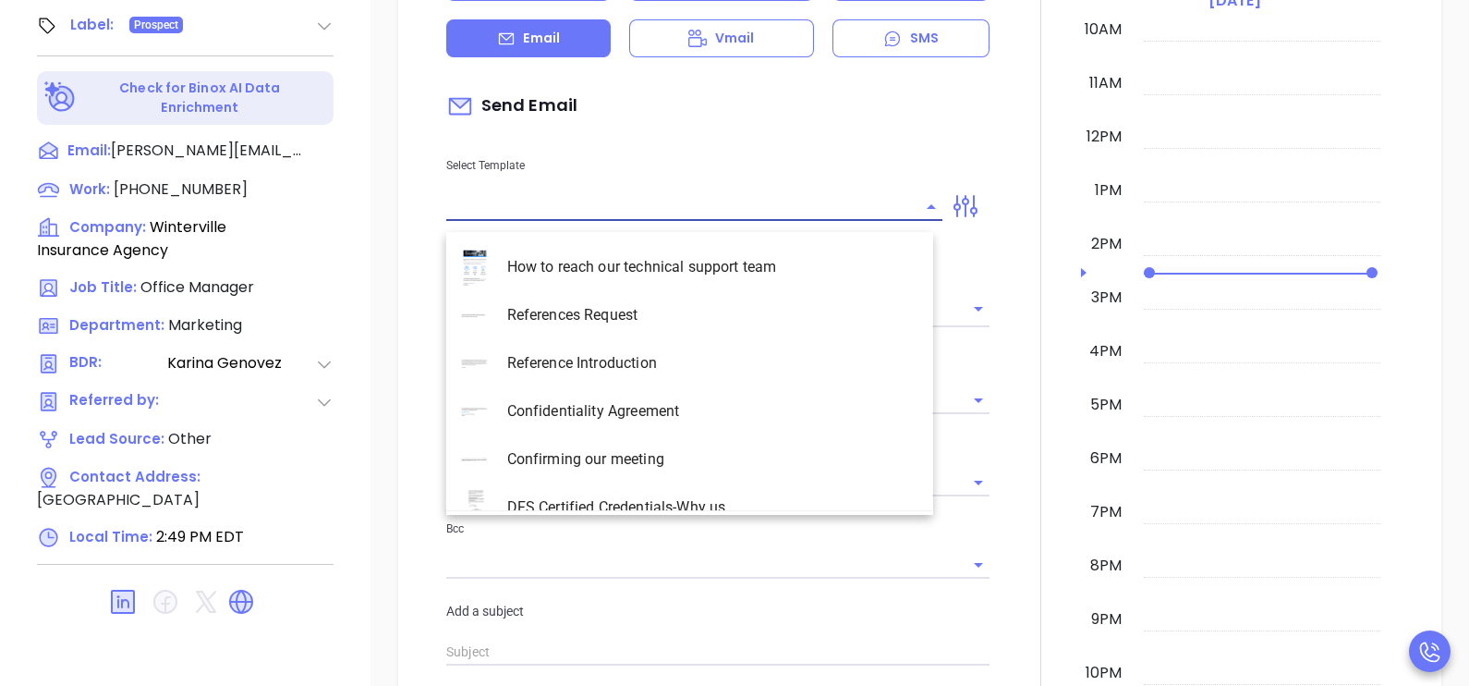
click at [777, 220] on input "text" at bounding box center [680, 206] width 468 height 27
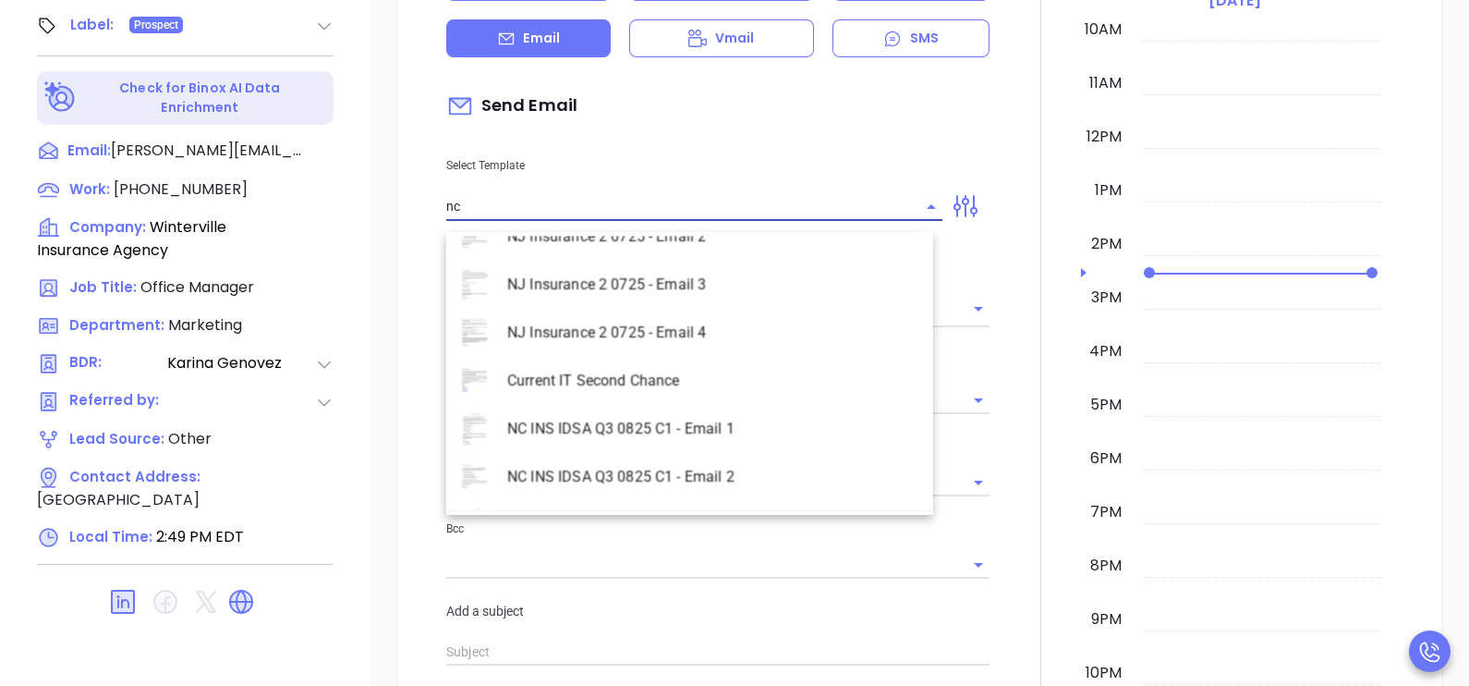
scroll to position [756, 0]
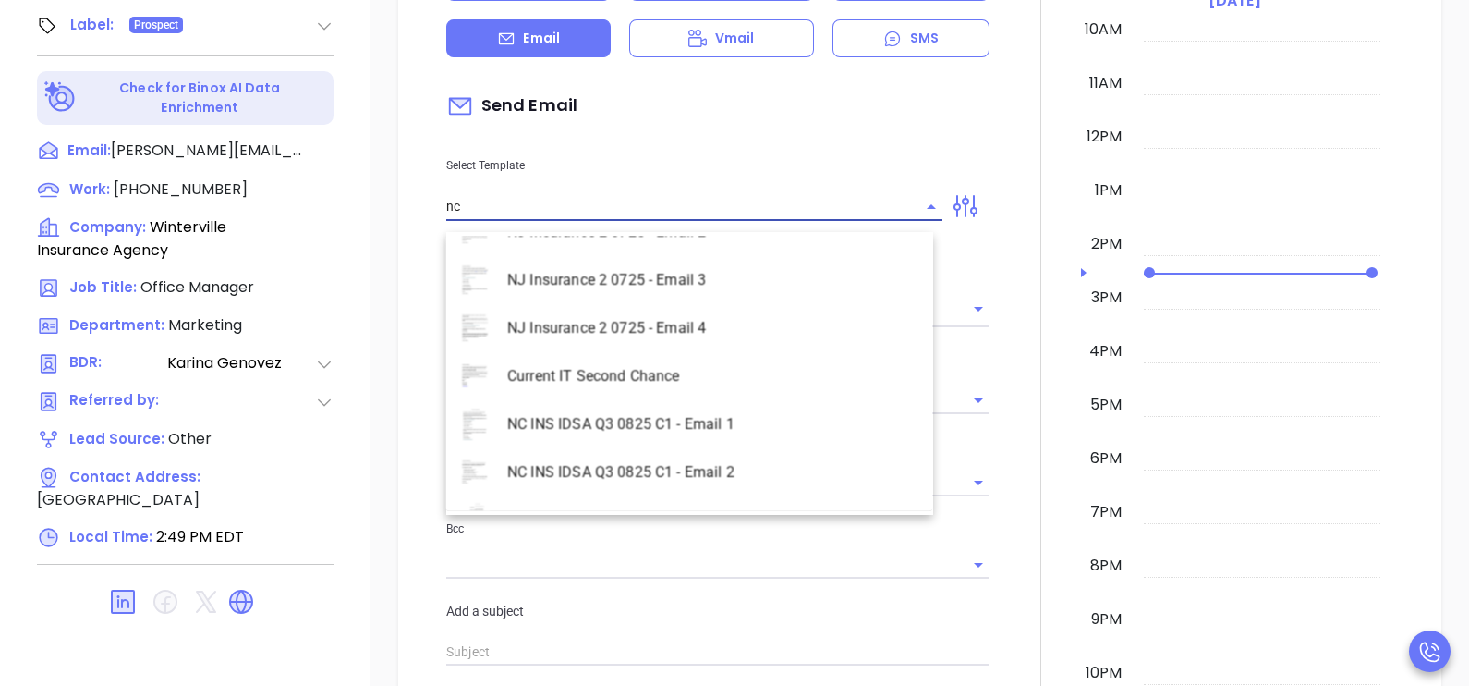
click at [741, 467] on li "NC INS IDSA Q3 0825 C1 - Email 2" at bounding box center [689, 472] width 487 height 48
type input "NC INS IDSA Q3 0825 C1 - Email 2"
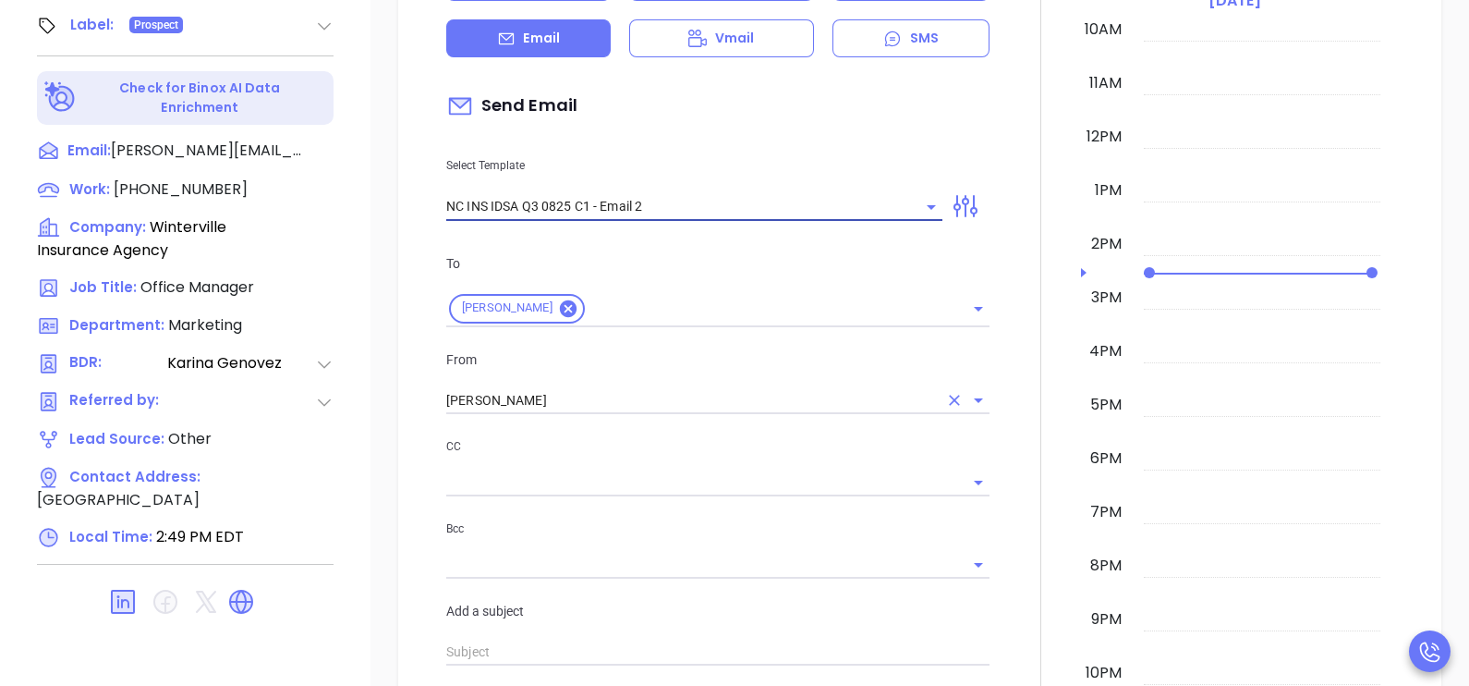
type input "Can your IT partner prove you're covered?"
type input "NC INS IDSA Q3 0825 C1 - Email 2"
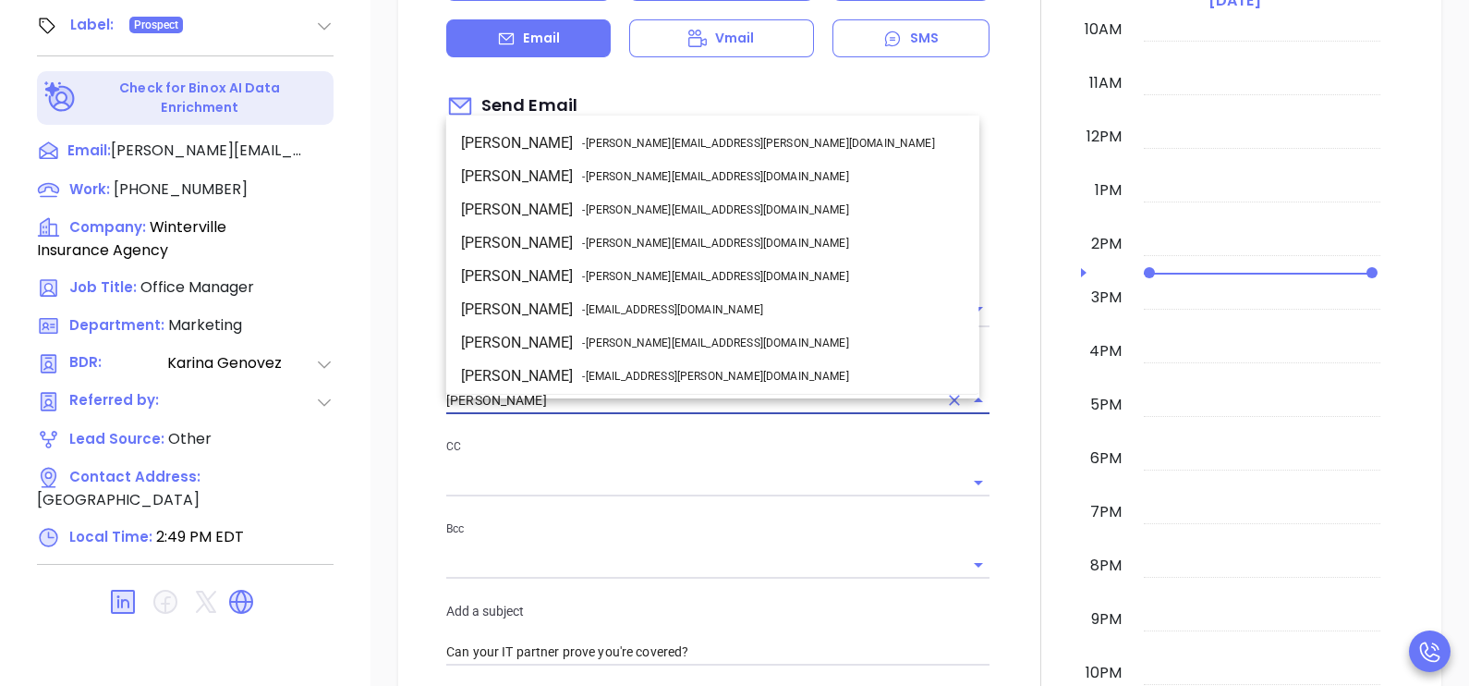
click at [620, 409] on input "[PERSON_NAME]" at bounding box center [692, 400] width 492 height 27
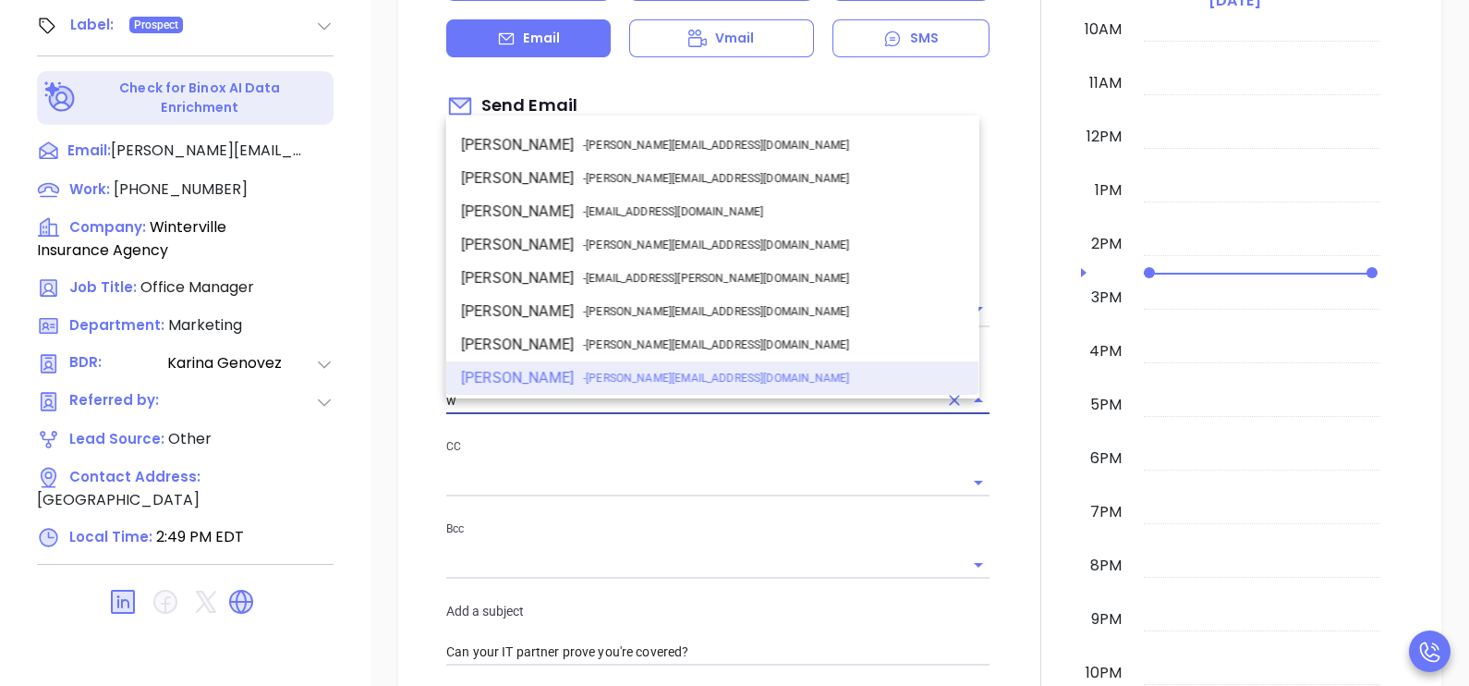
scroll to position [0, 0]
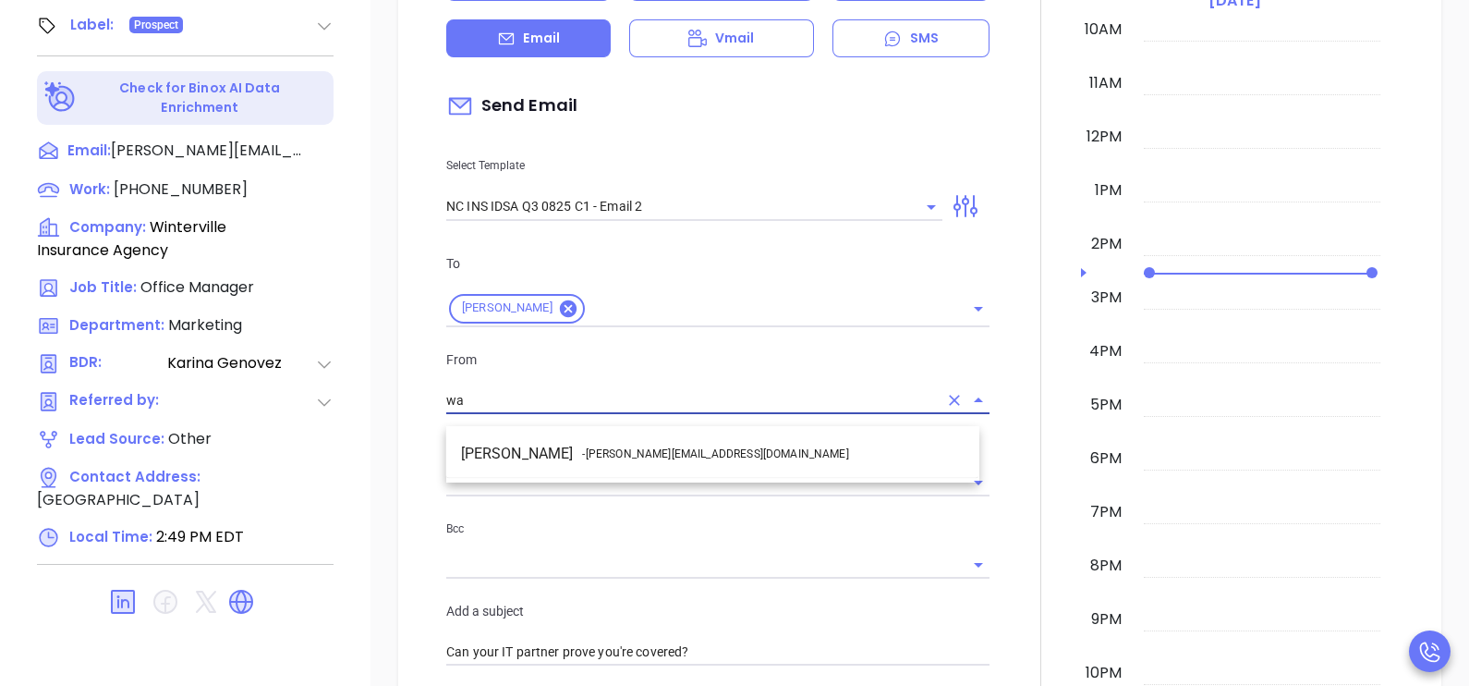
type input "[PERSON_NAME]"
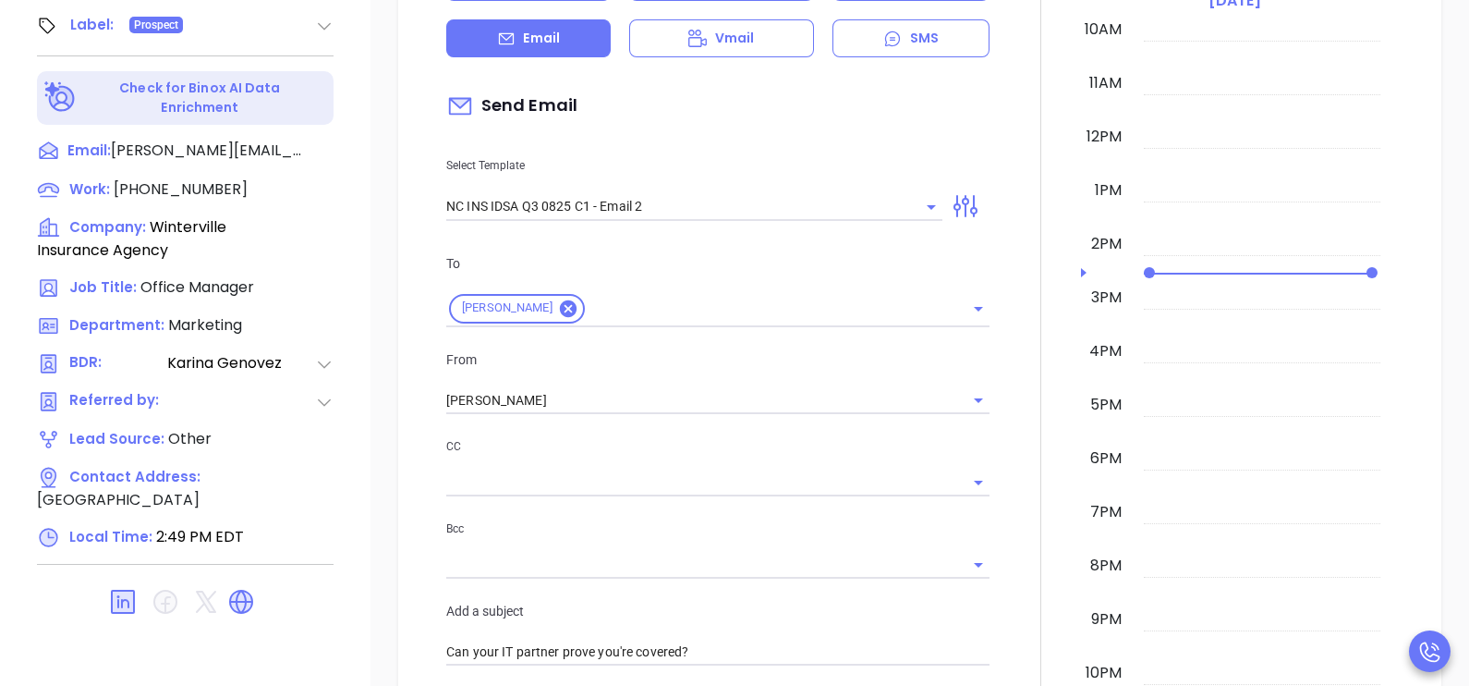
click at [1011, 448] on div at bounding box center [1041, 638] width 80 height 1578
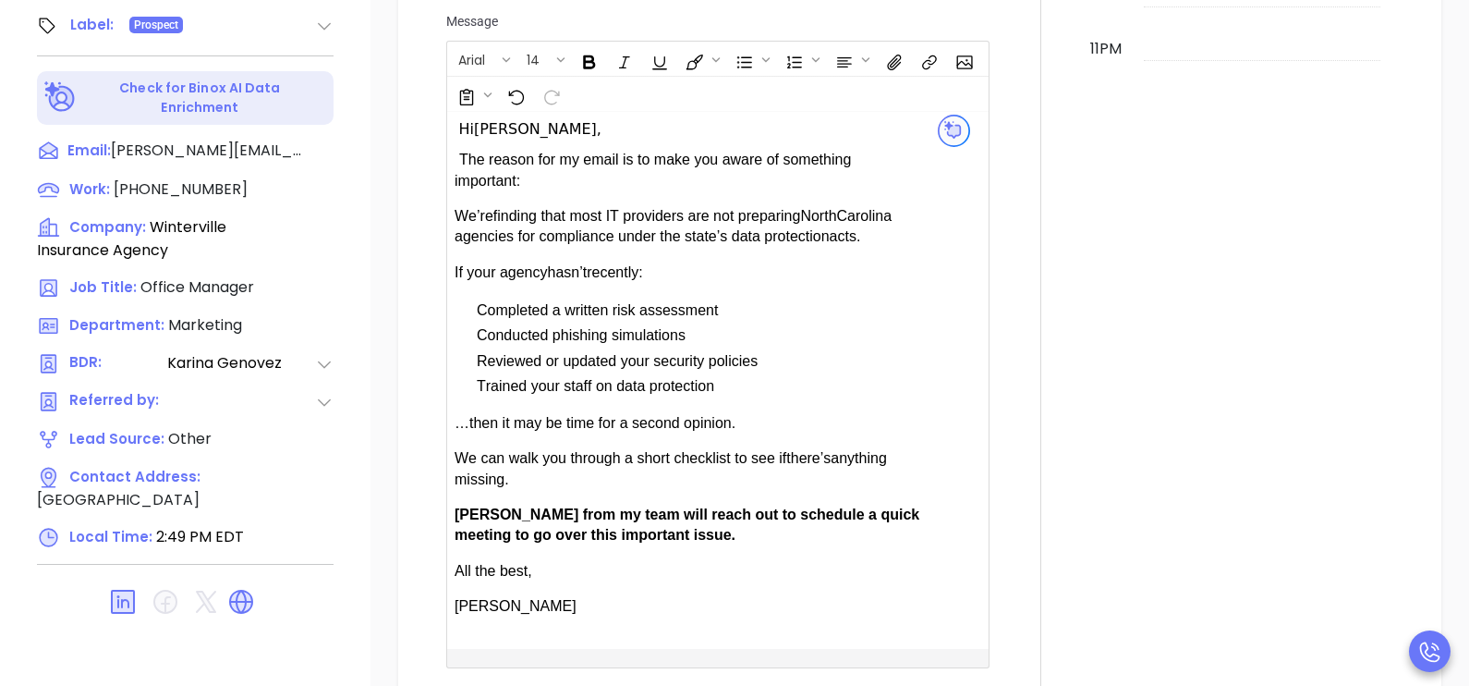
scroll to position [1155, 0]
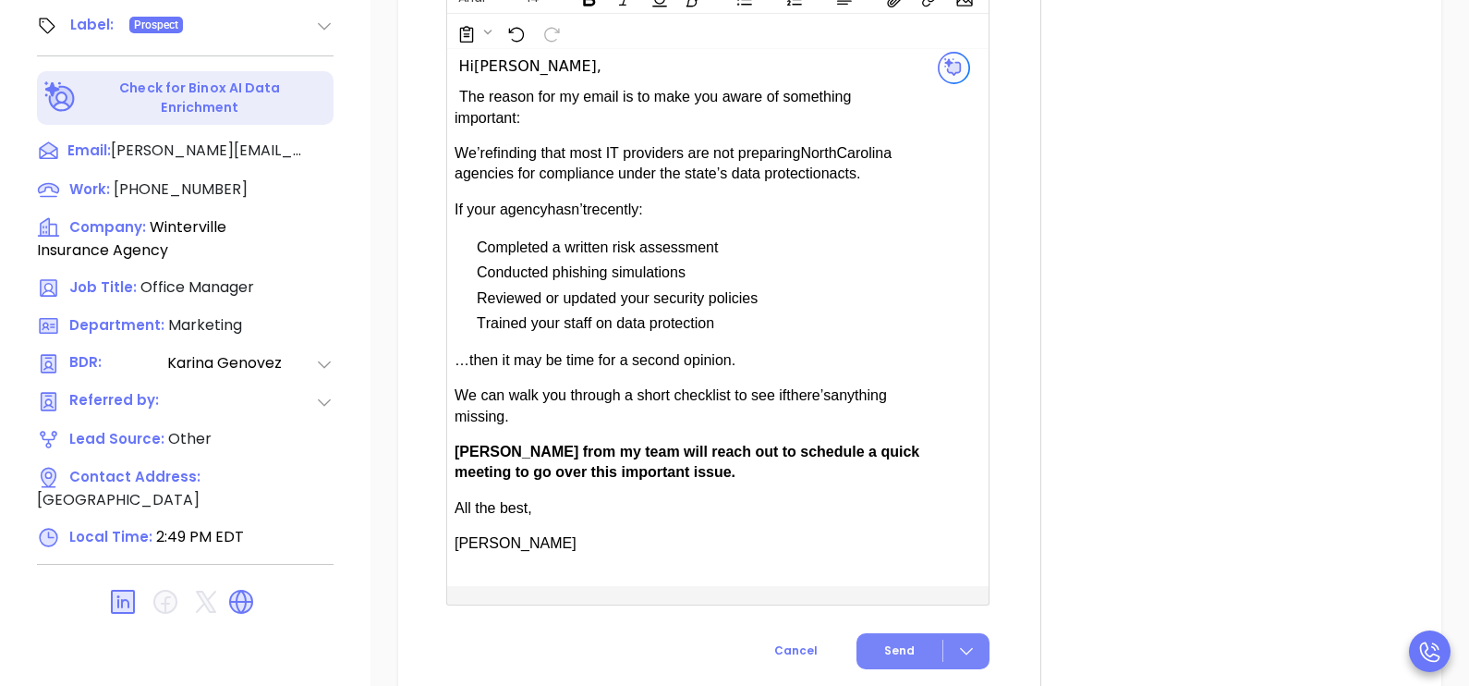
click at [882, 643] on button "Send" at bounding box center [922, 651] width 133 height 36
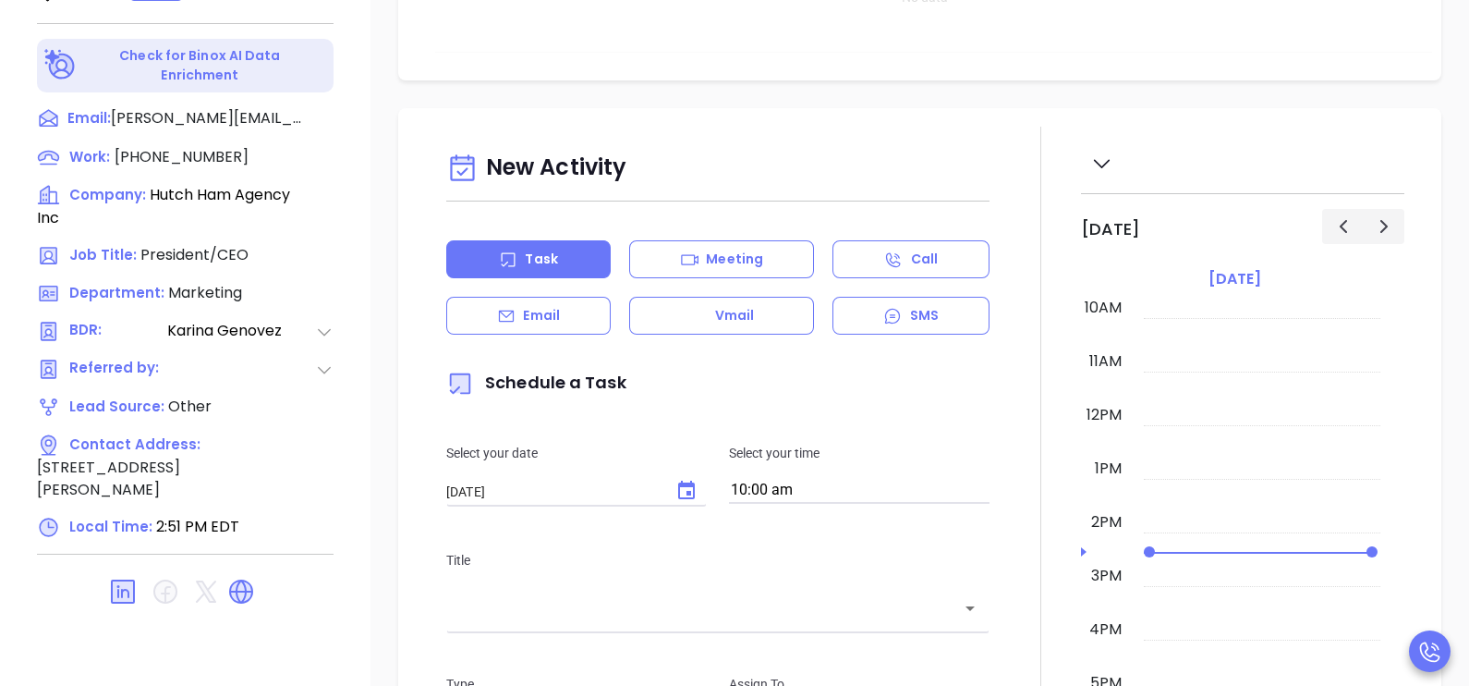
scroll to position [859, 0]
type input "[PERSON_NAME]"
click at [554, 313] on p "Email" at bounding box center [541, 314] width 37 height 19
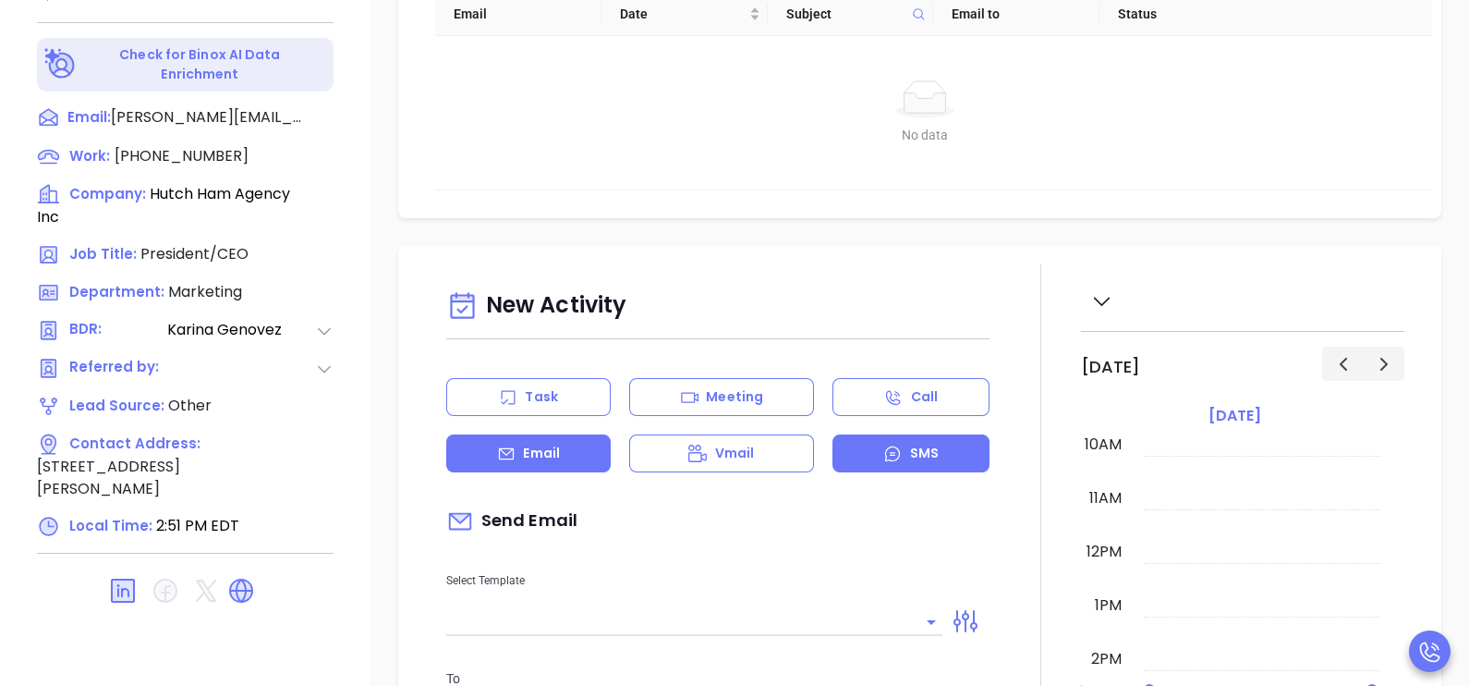
type input "[PERSON_NAME]"
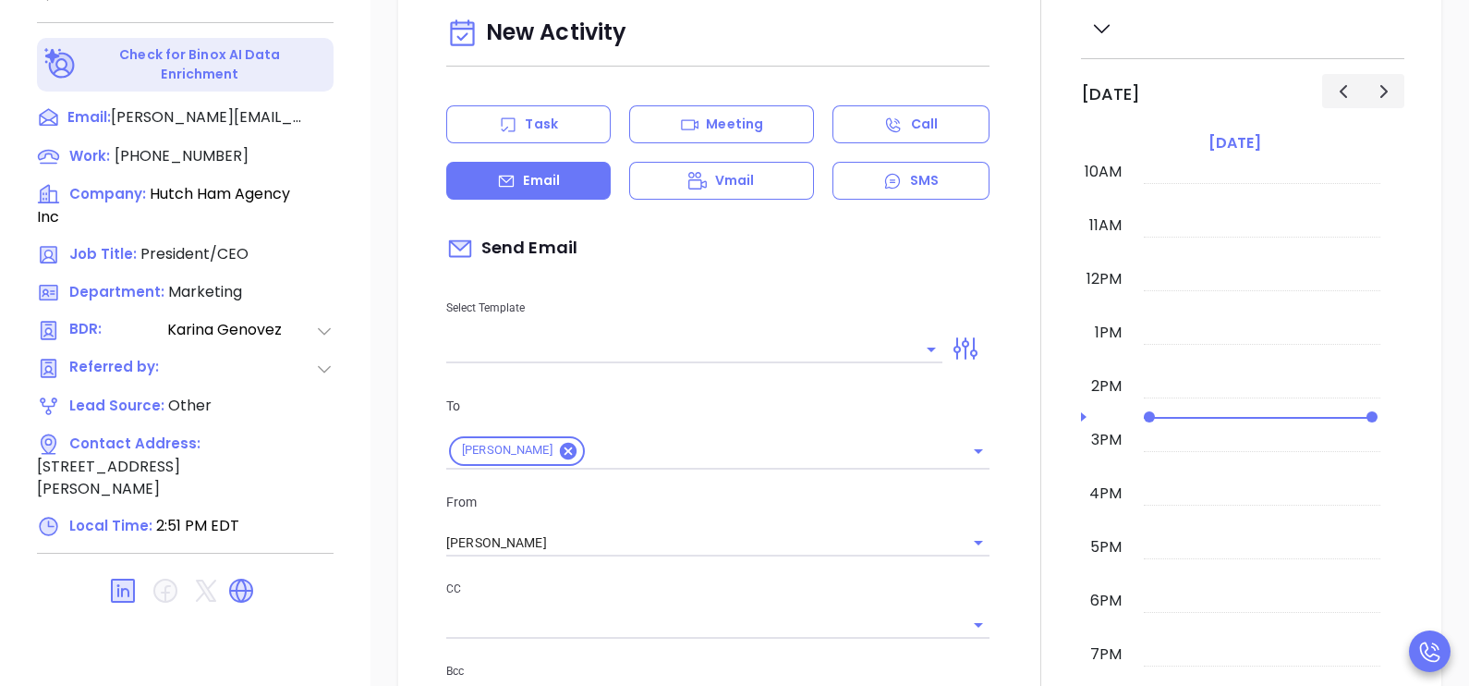
scroll to position [461, 0]
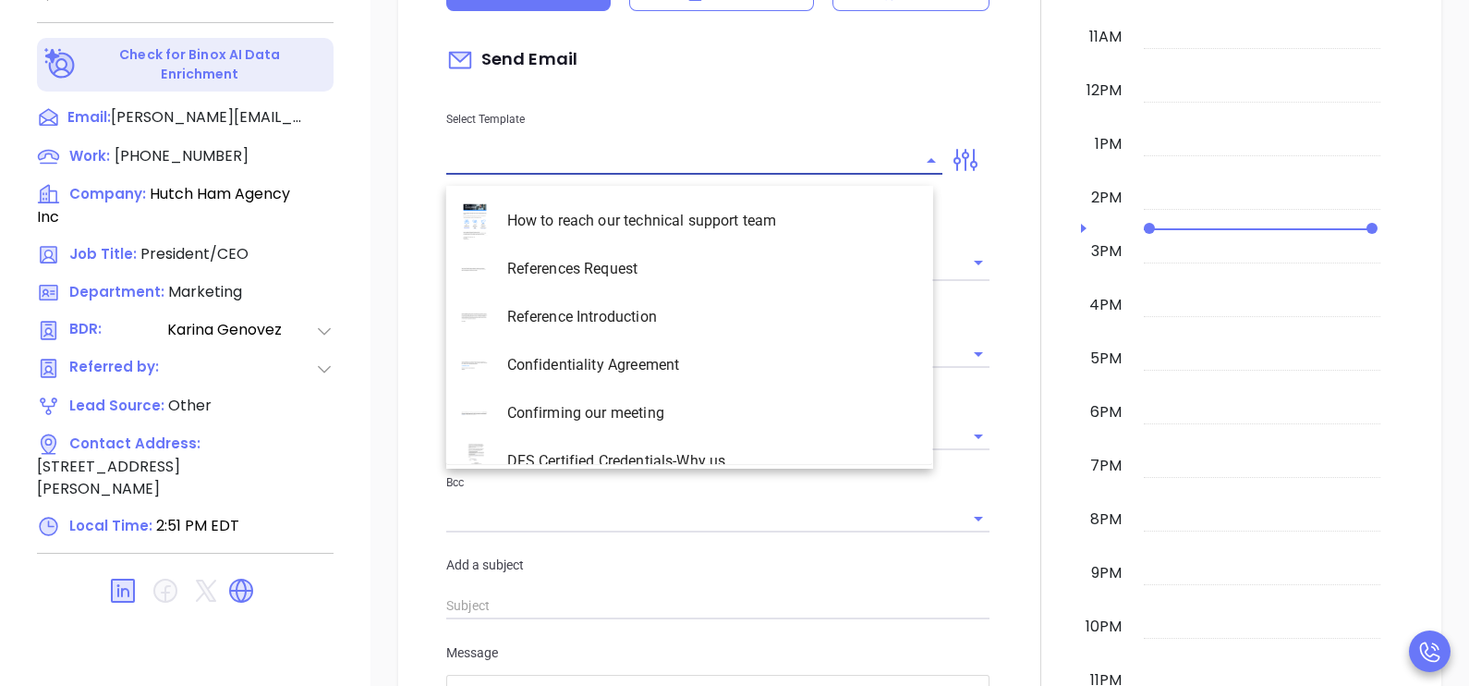
click at [796, 167] on input "text" at bounding box center [680, 160] width 468 height 27
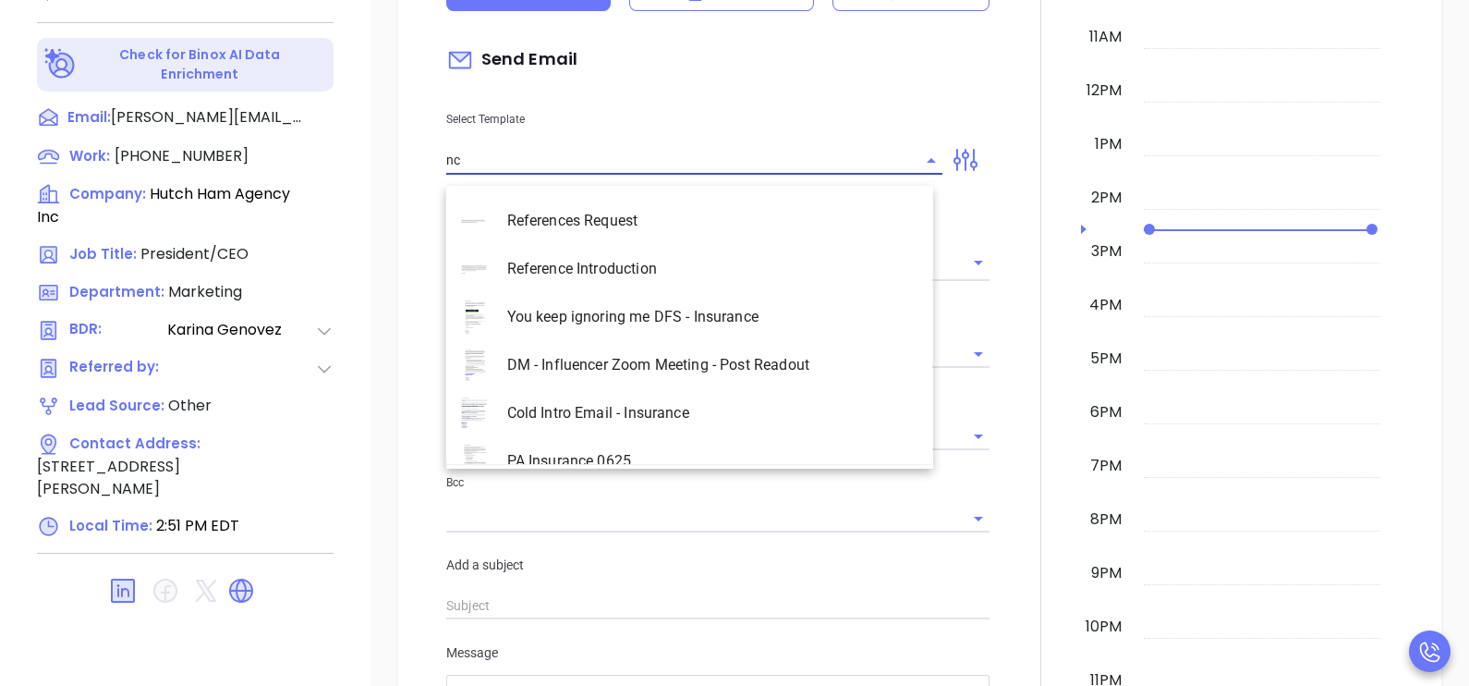
click at [716, 174] on input "nc" at bounding box center [680, 160] width 468 height 27
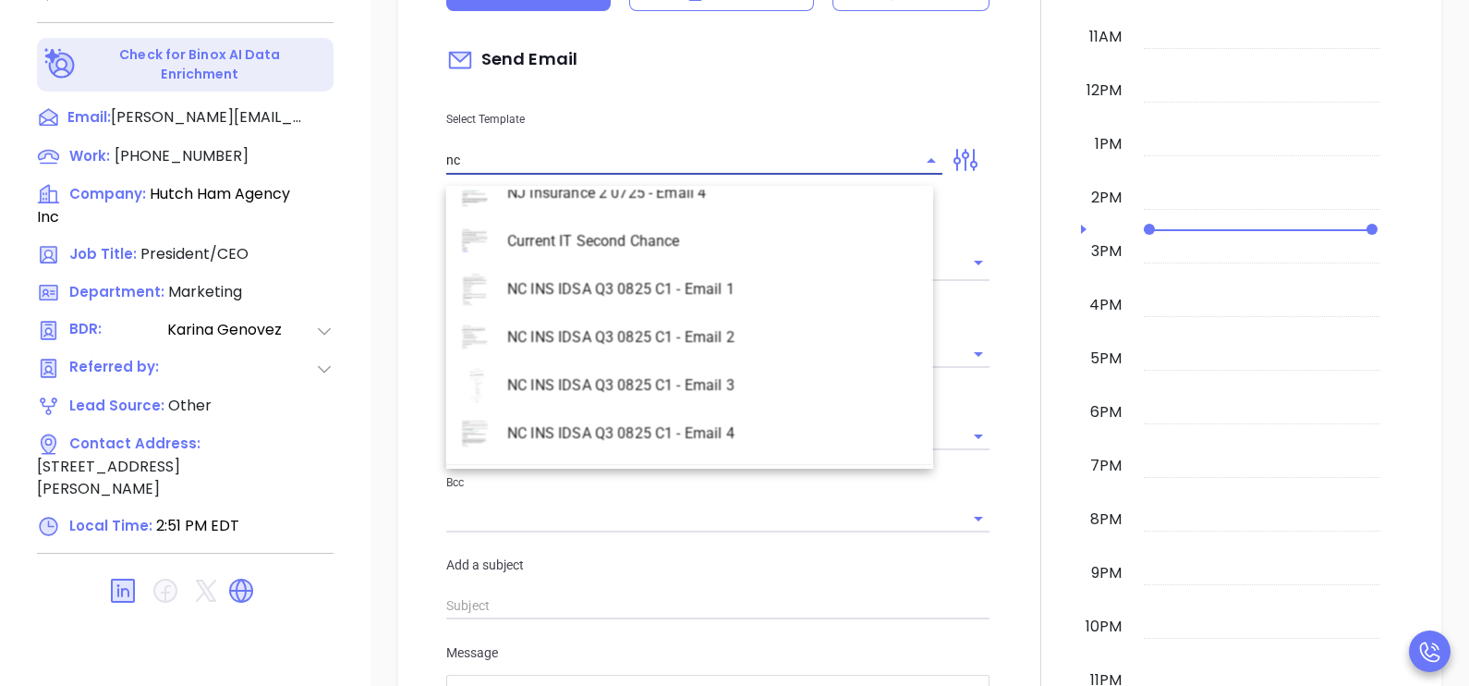
click at [699, 347] on li "NC INS IDSA Q3 0825 C1 - Email 2" at bounding box center [689, 337] width 487 height 48
type input "NC INS IDSA Q3 0825 C1 - Email 2"
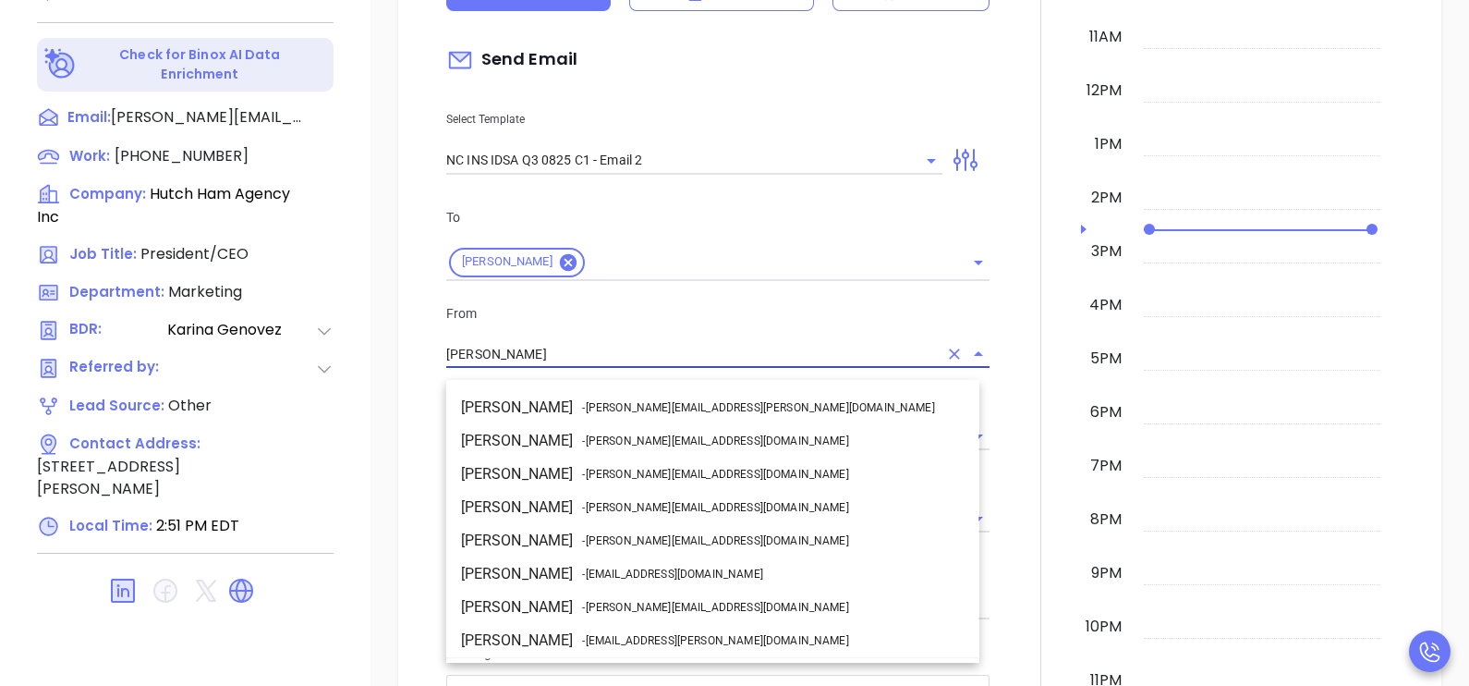
type input "Can your IT partner prove you're covered?"
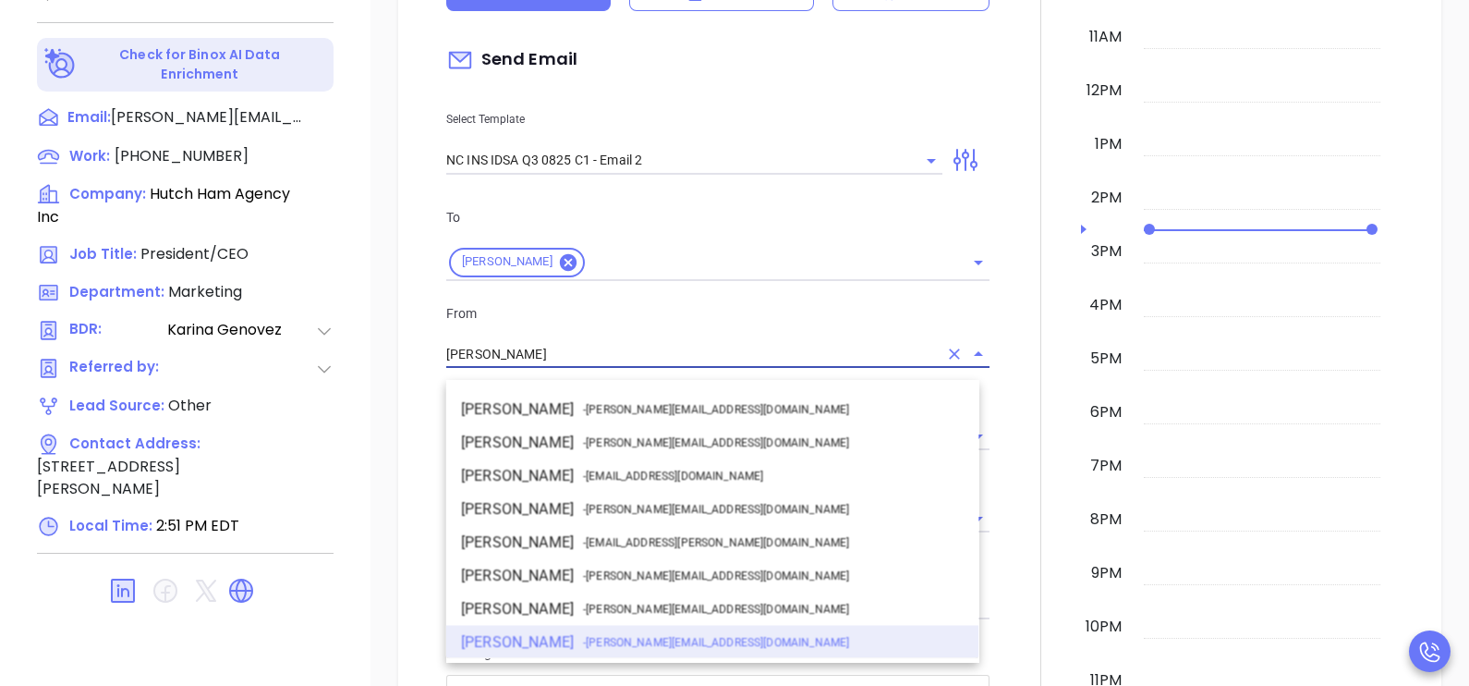
click at [646, 368] on input "[PERSON_NAME]" at bounding box center [692, 354] width 492 height 27
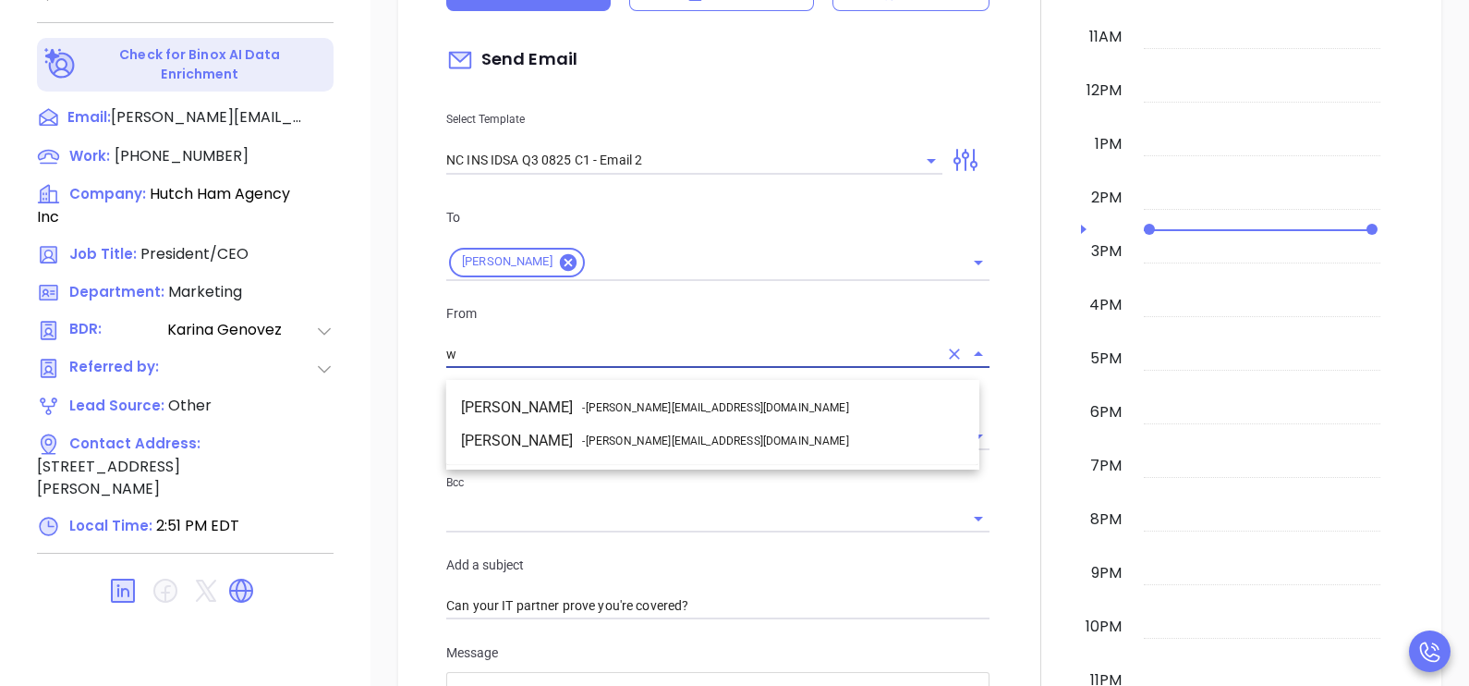
scroll to position [0, 0]
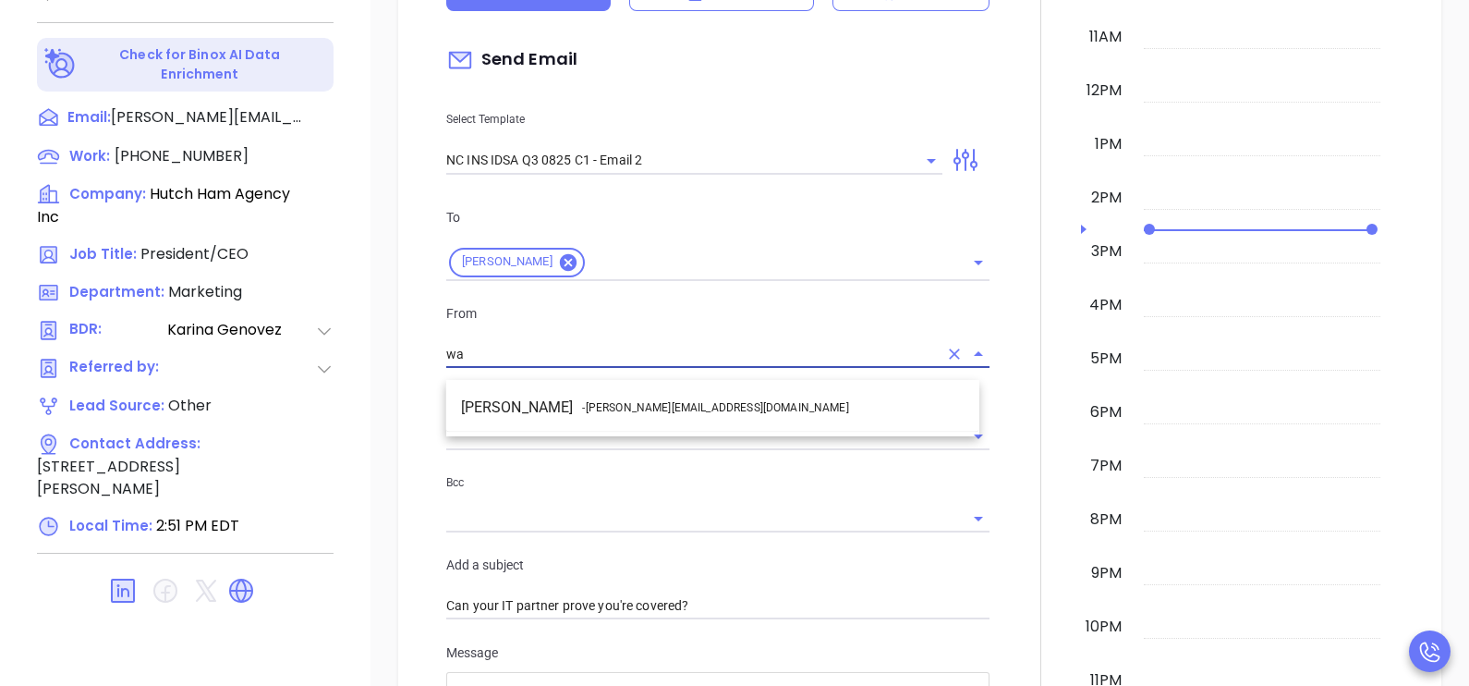
click at [661, 407] on span "- walter@motiva.net" at bounding box center [715, 407] width 266 height 17
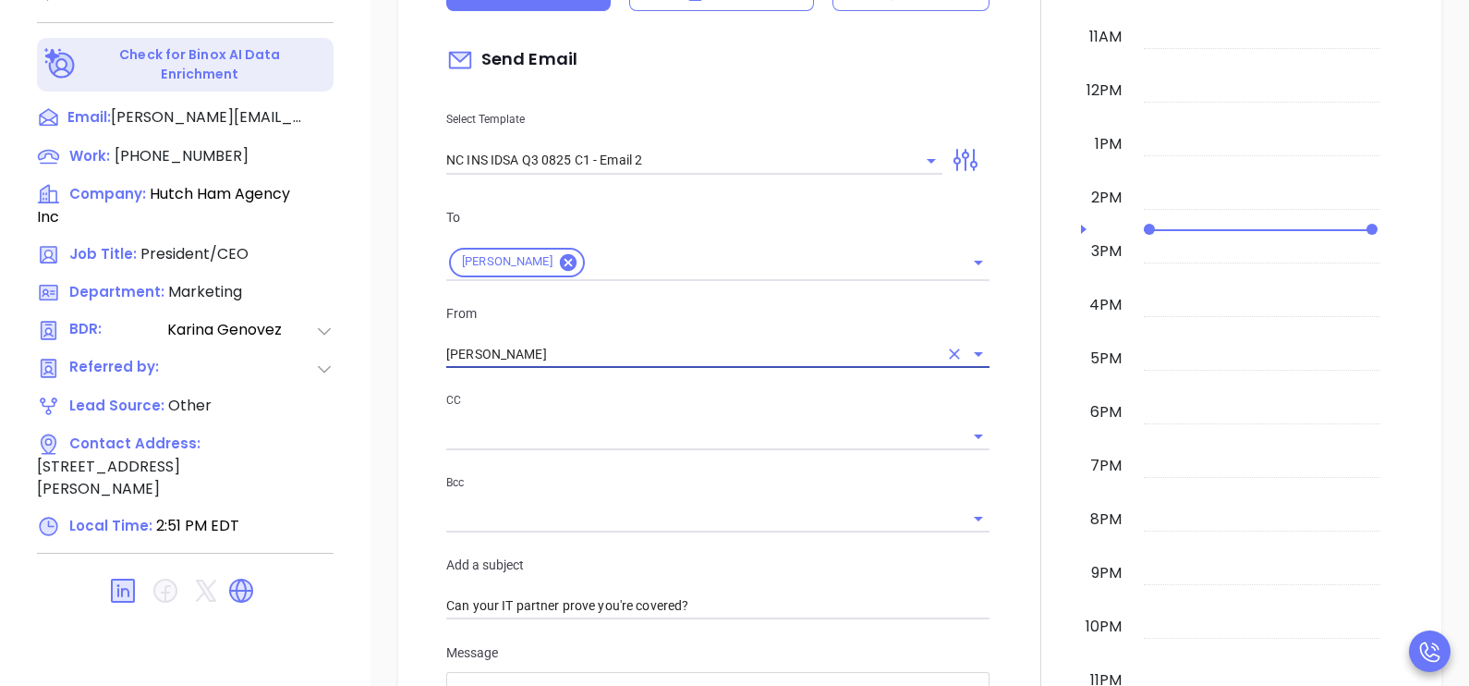
type input "Walter Contreras"
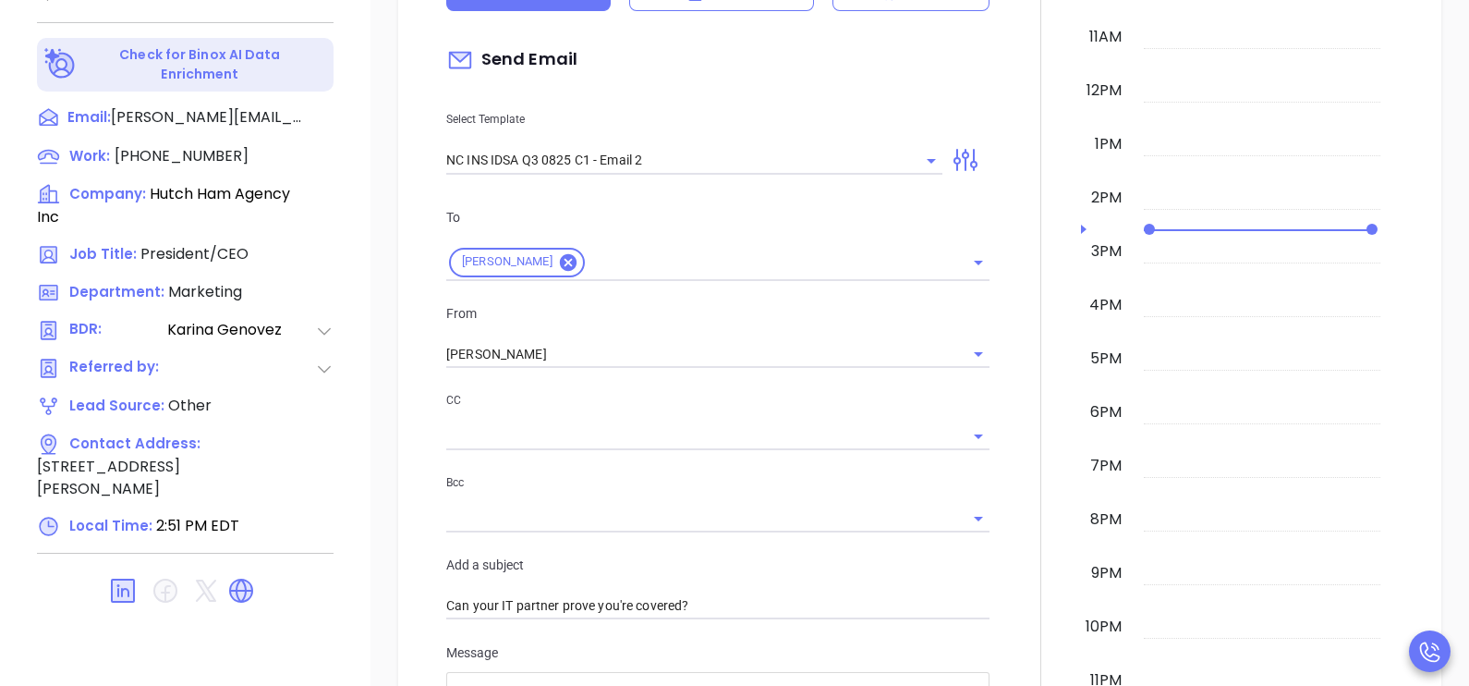
click at [1001, 448] on div at bounding box center [1041, 592] width 80 height 1578
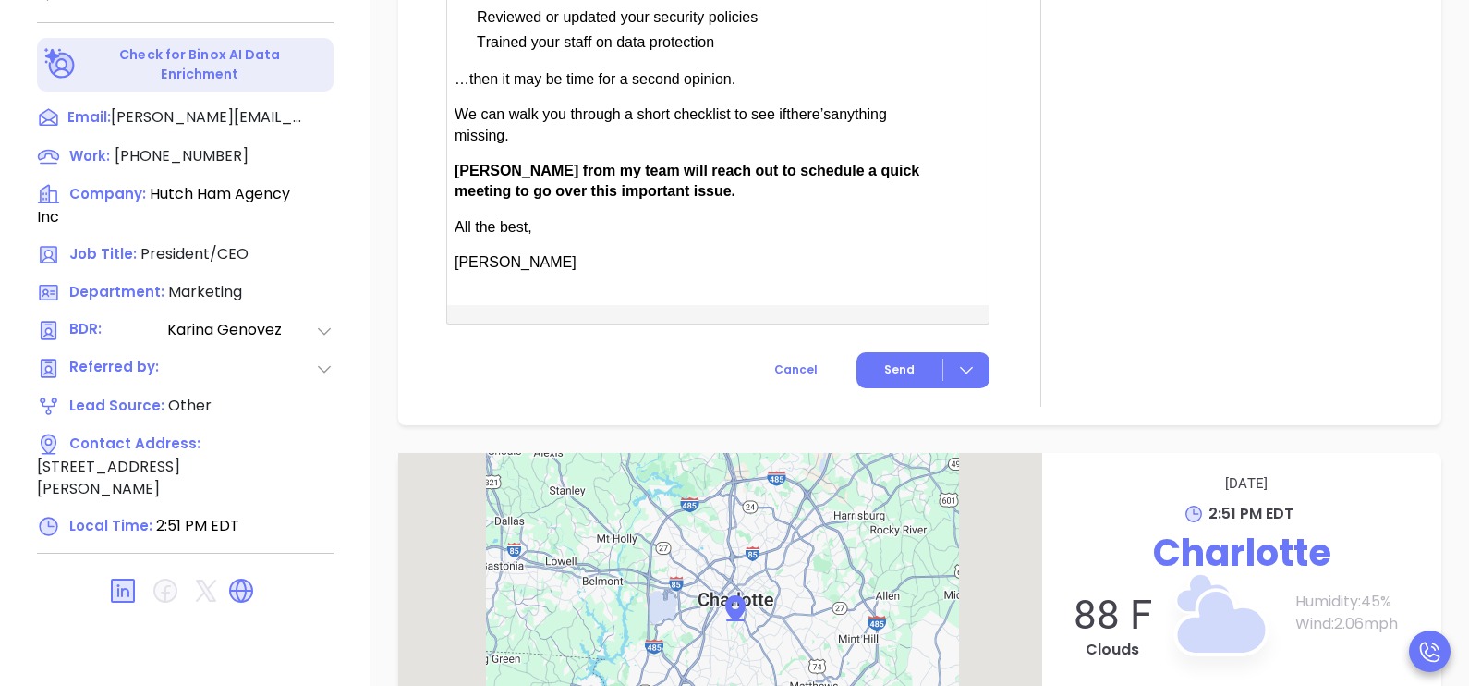
scroll to position [1570, 0]
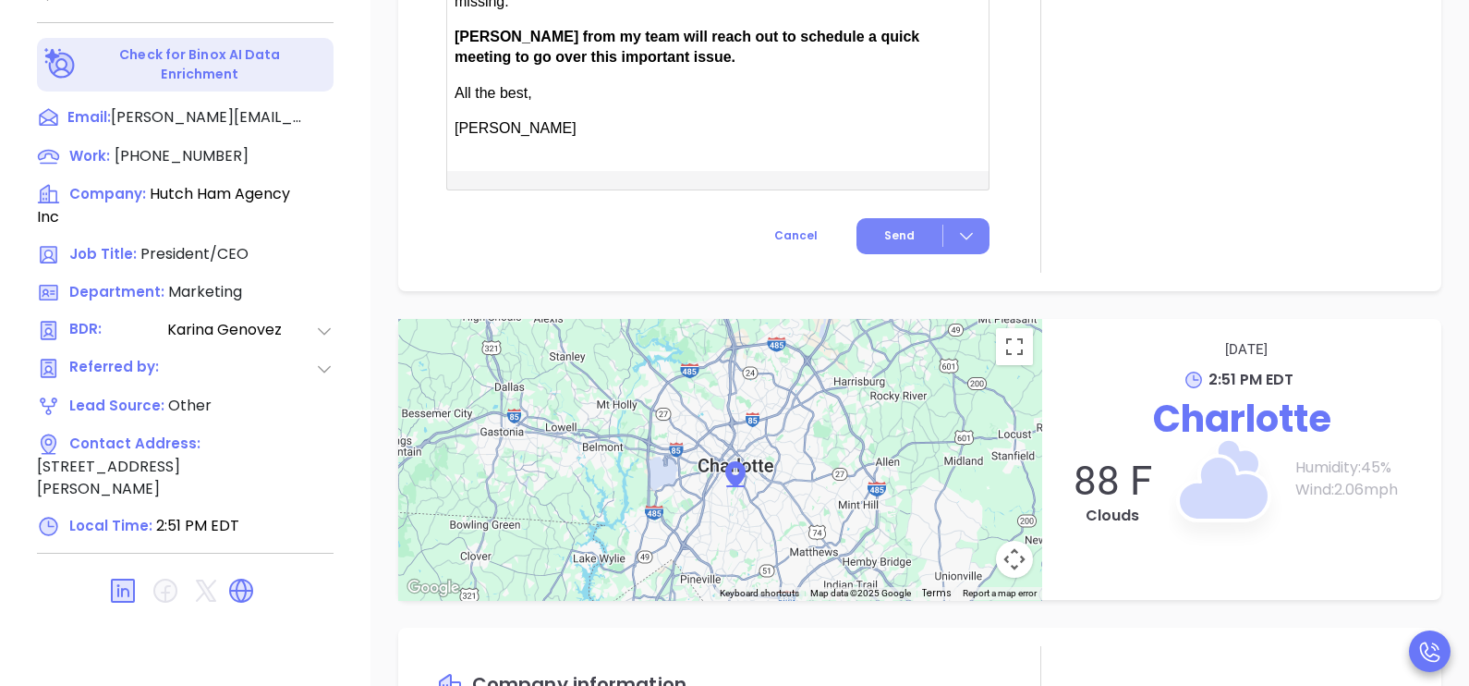
click at [884, 244] on span "Send" at bounding box center [899, 235] width 30 height 17
